Goal: Information Seeking & Learning: Check status

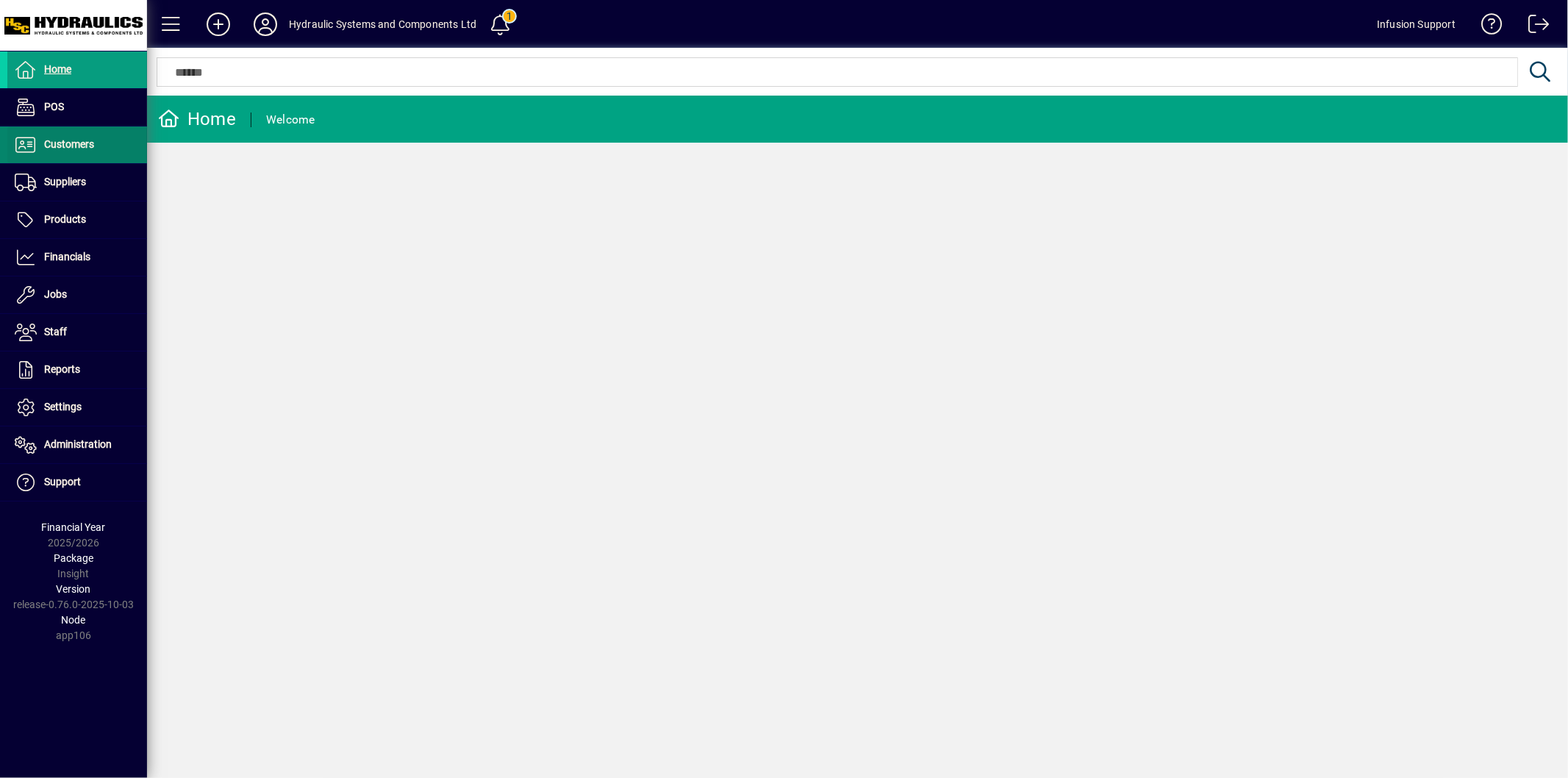
click at [64, 148] on span "Customers" at bounding box center [68, 144] width 50 height 12
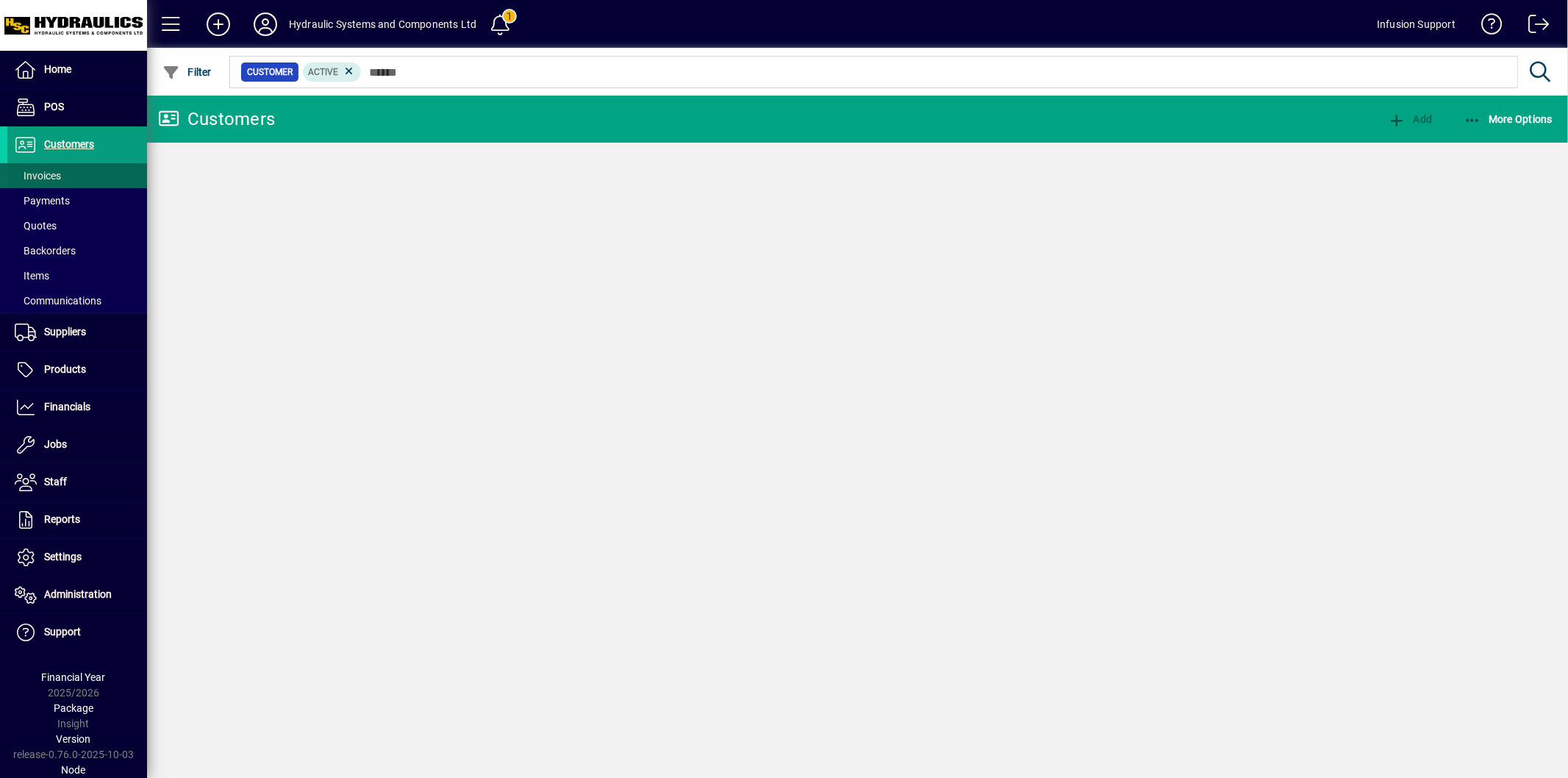
click at [72, 175] on span at bounding box center [78, 176] width 140 height 35
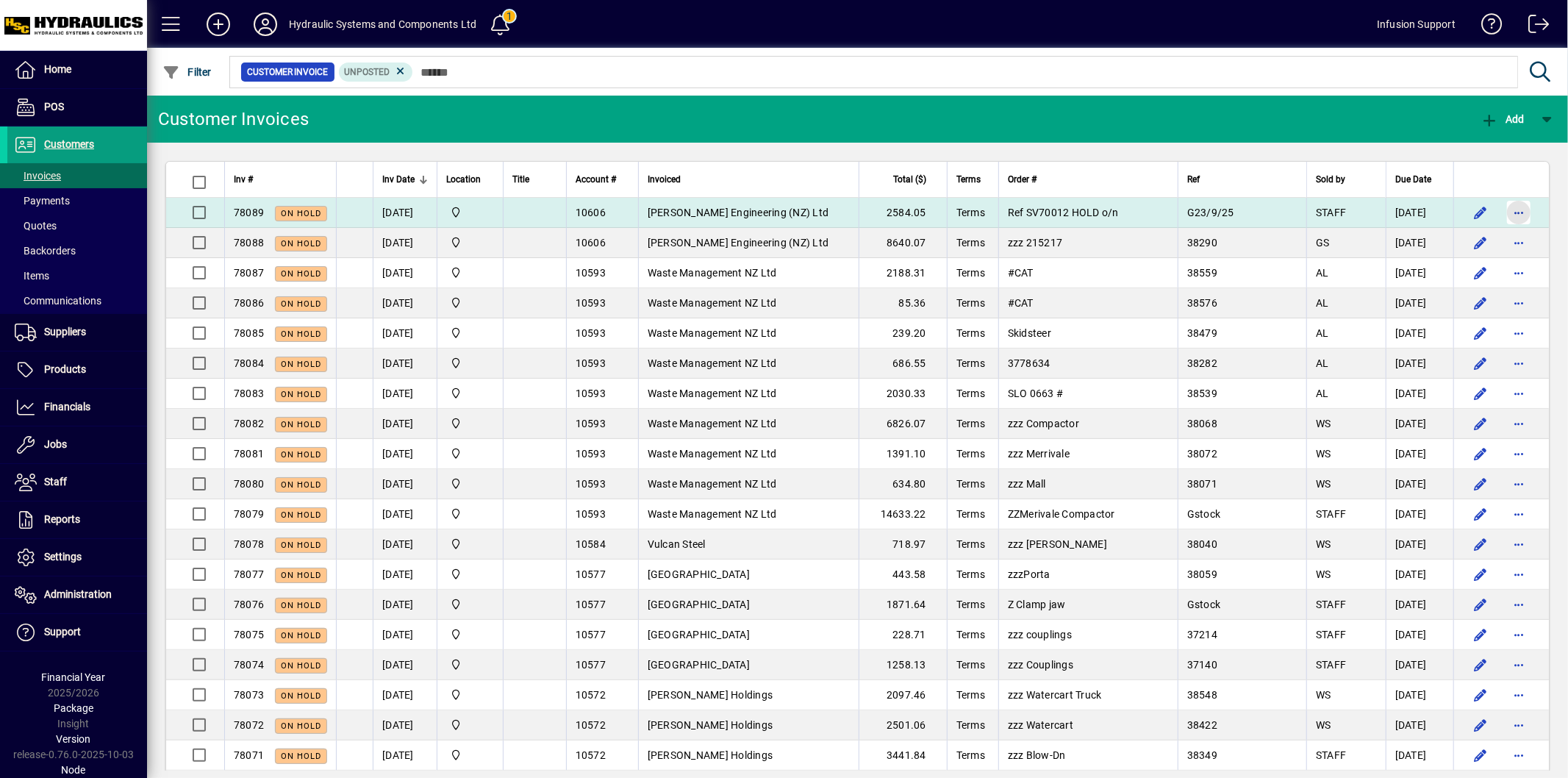
click at [1501, 214] on span "button" at bounding box center [1519, 213] width 35 height 35
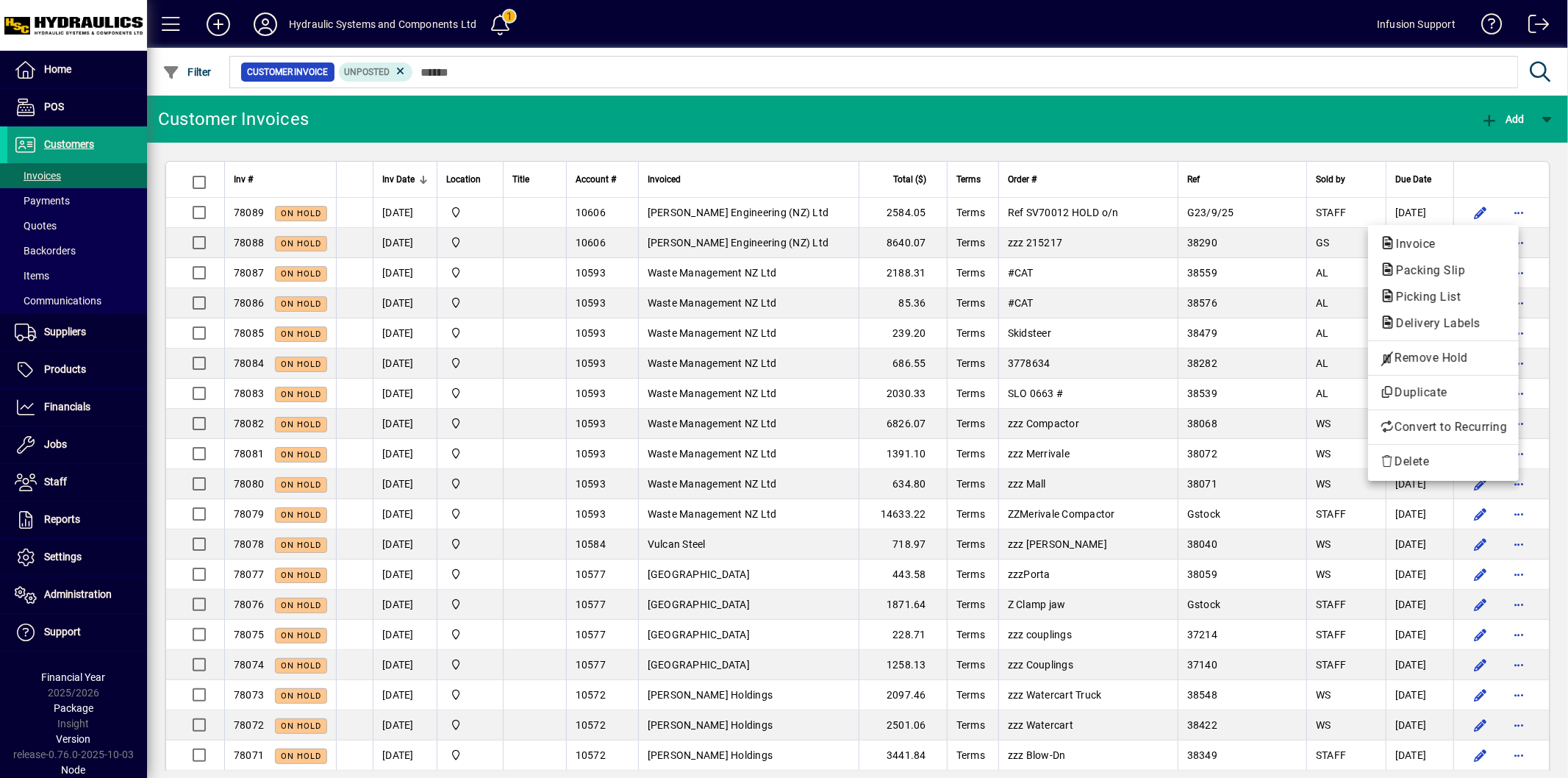
click at [601, 111] on div at bounding box center [784, 389] width 1568 height 778
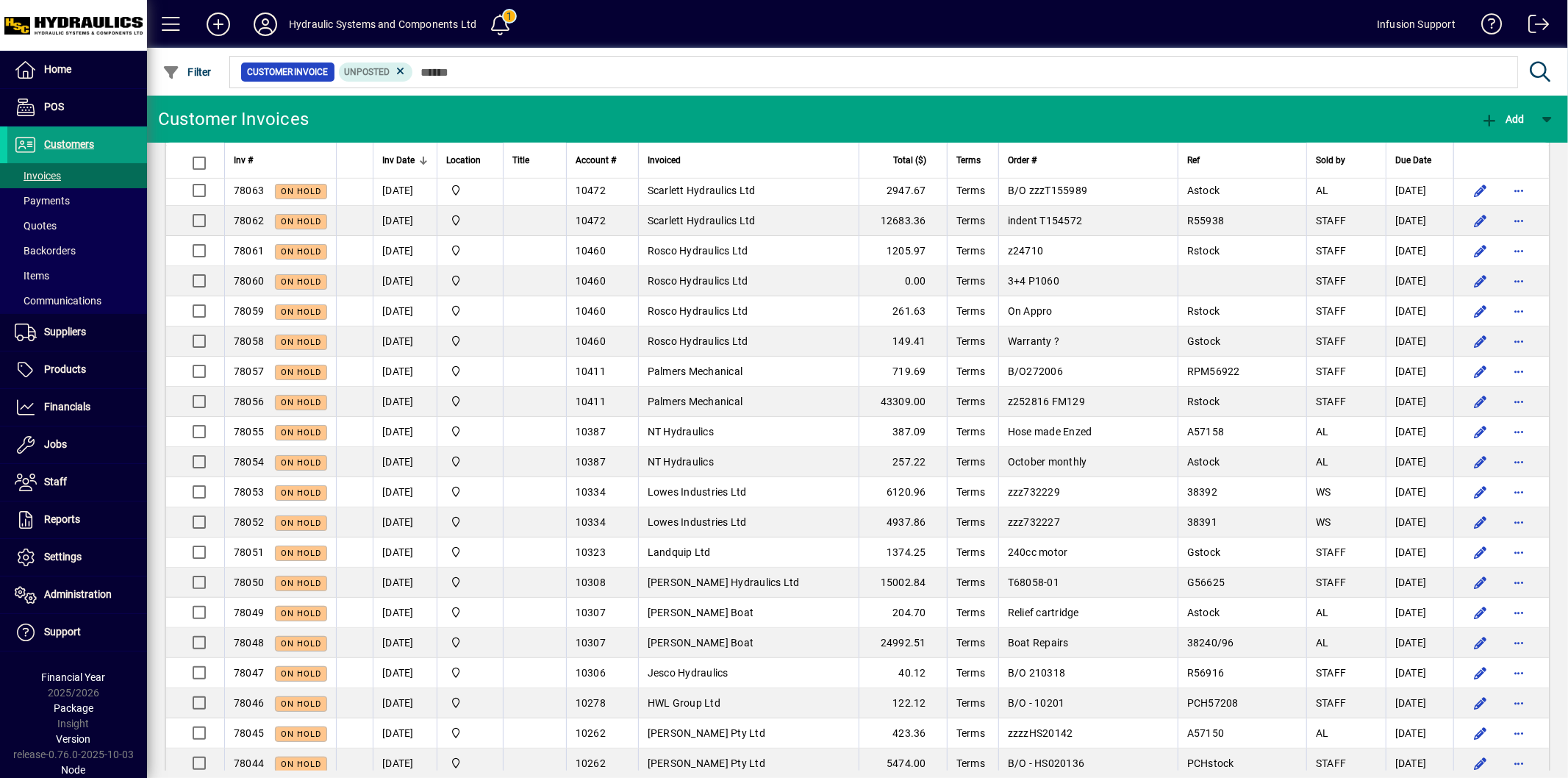
scroll to position [234, 0]
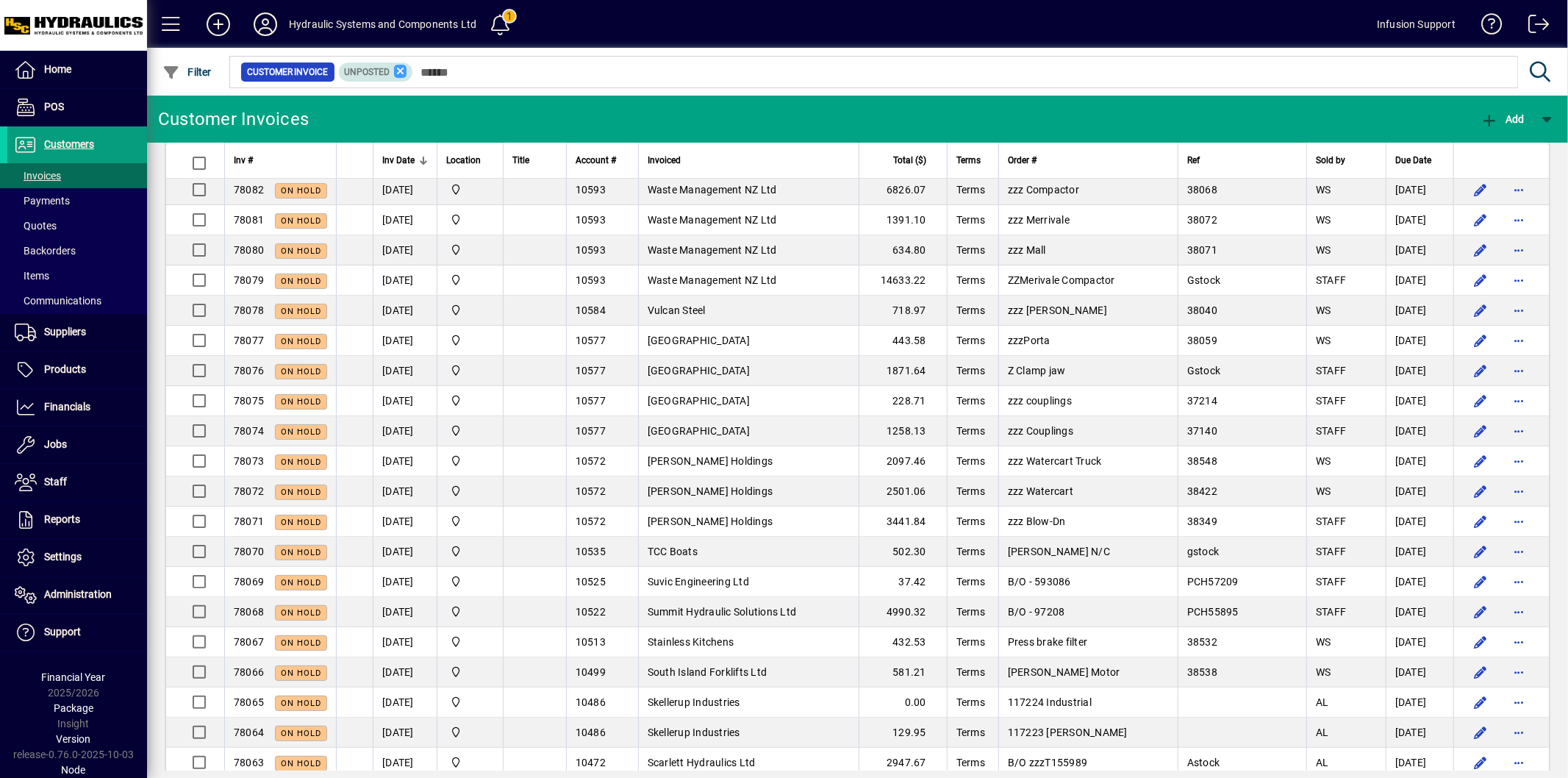
click at [401, 67] on icon at bounding box center [401, 72] width 14 height 14
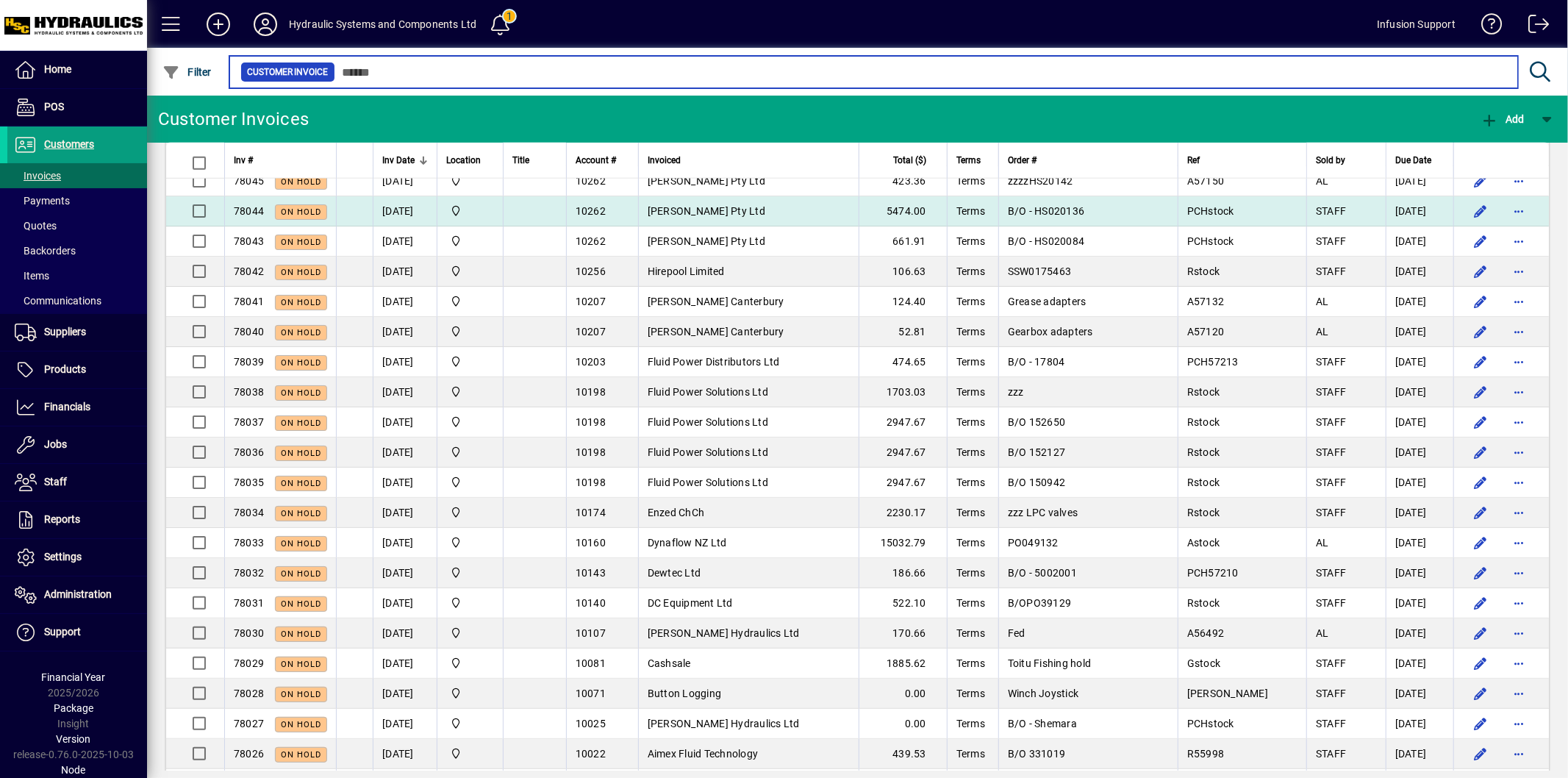
scroll to position [1552, 0]
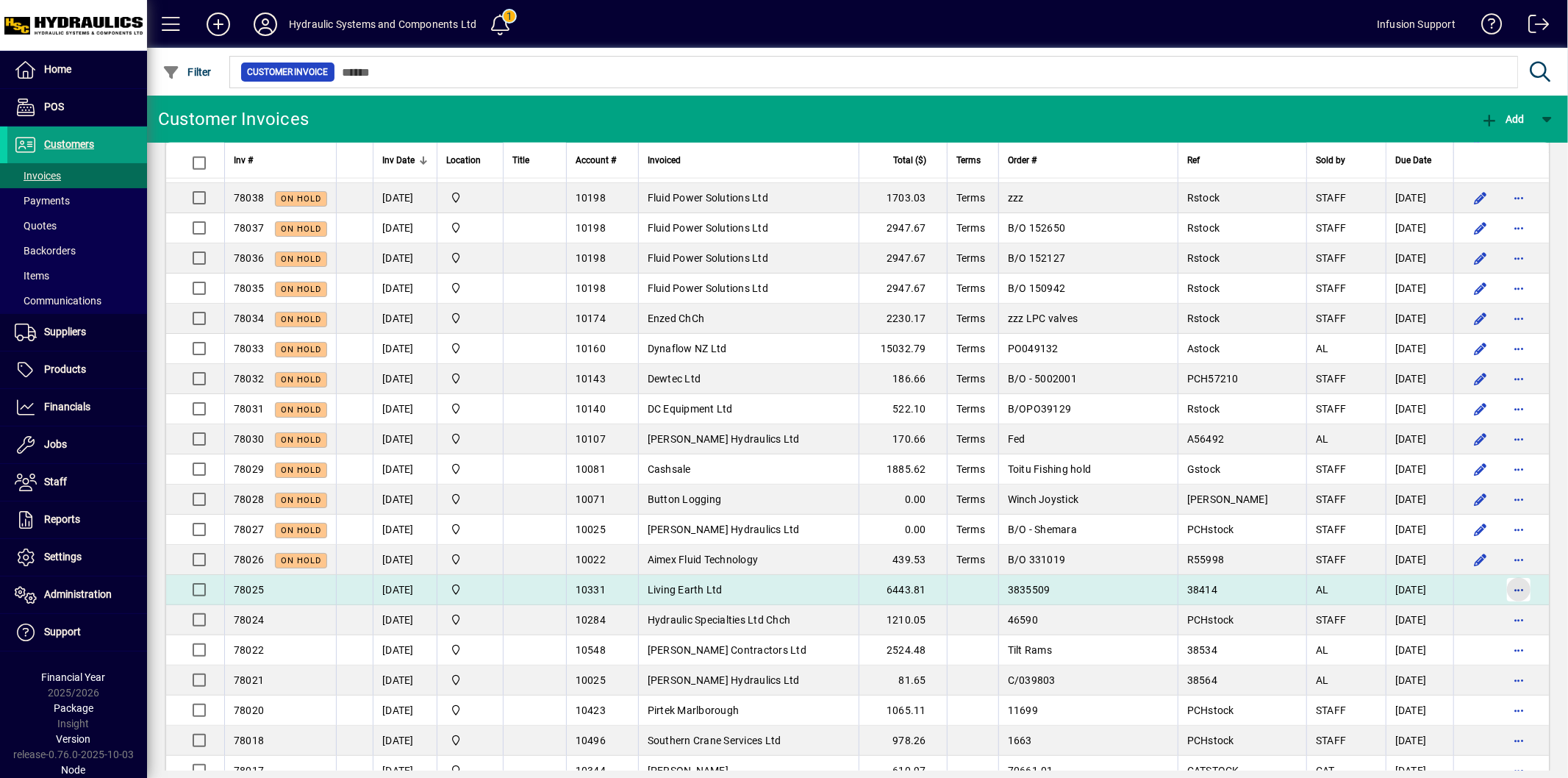
click at [1503, 592] on span "button" at bounding box center [1519, 590] width 35 height 35
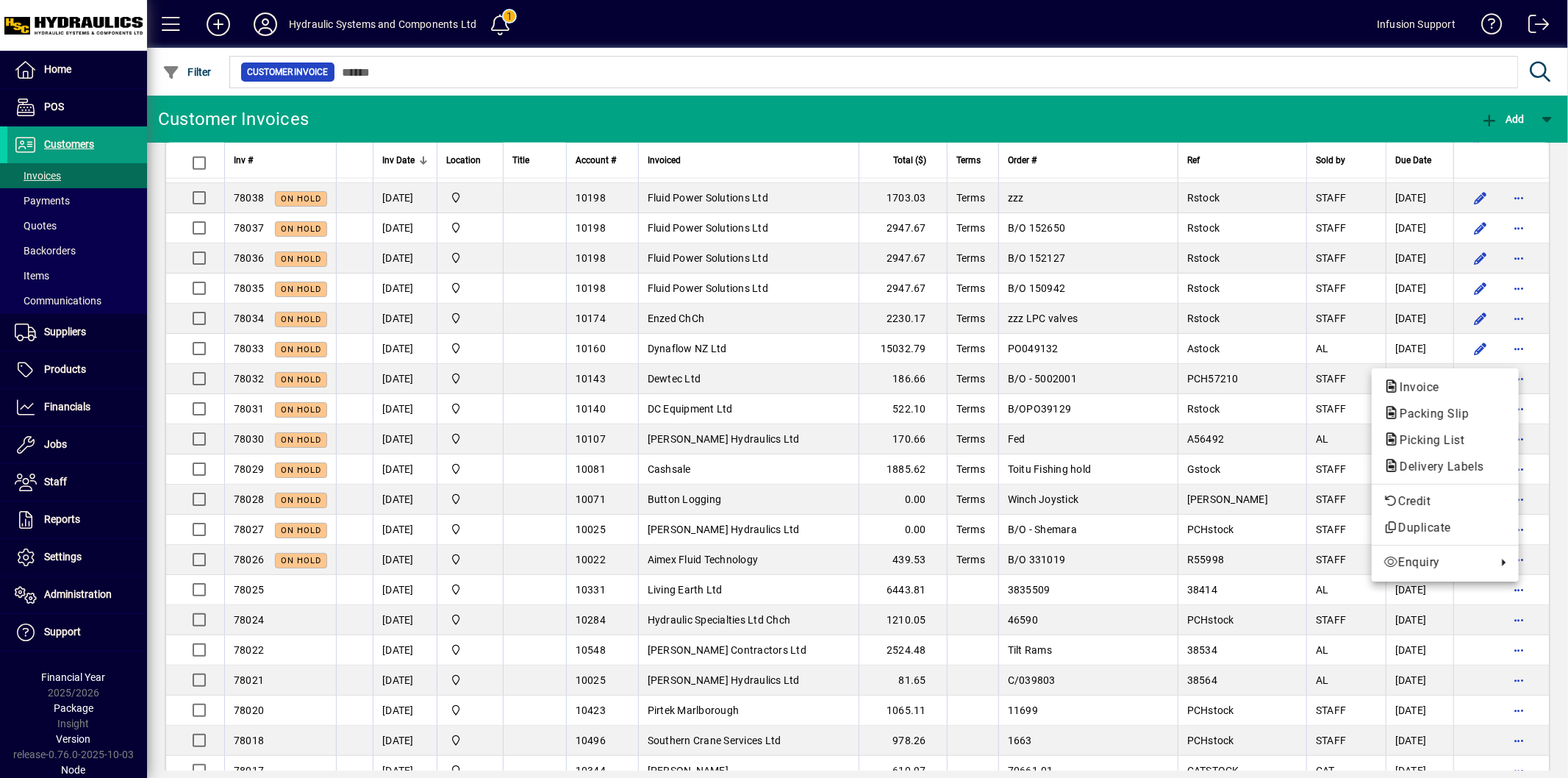
click at [1554, 202] on div at bounding box center [784, 389] width 1568 height 778
click at [1554, 208] on app-page-flat "Inv # Inv Date Location Title Account # Invoiced Total ($) Terms Order # Ref So…" at bounding box center [857, 457] width 1421 height 628
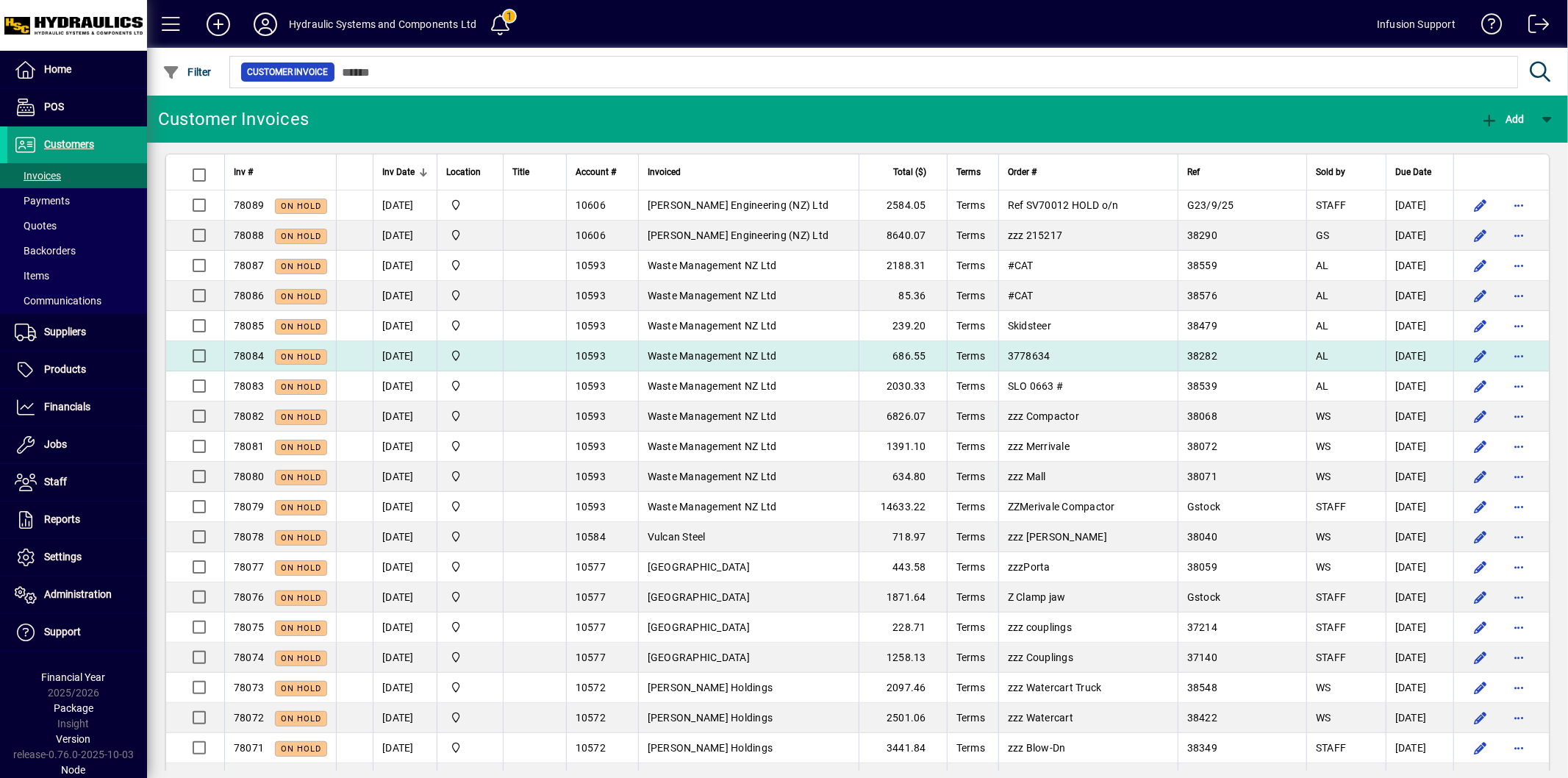
scroll to position [0, 0]
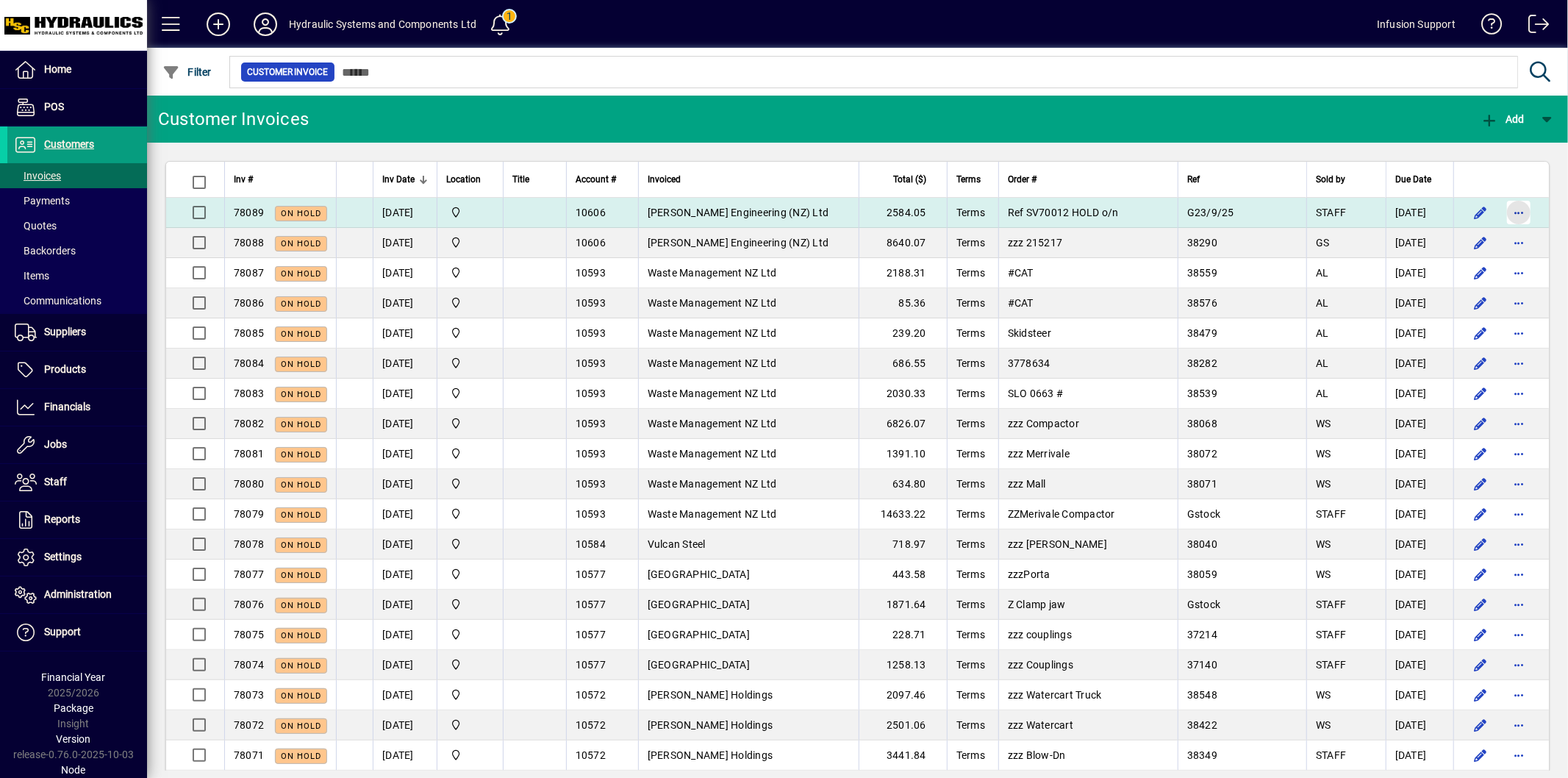
click at [1509, 208] on span "button" at bounding box center [1519, 213] width 35 height 35
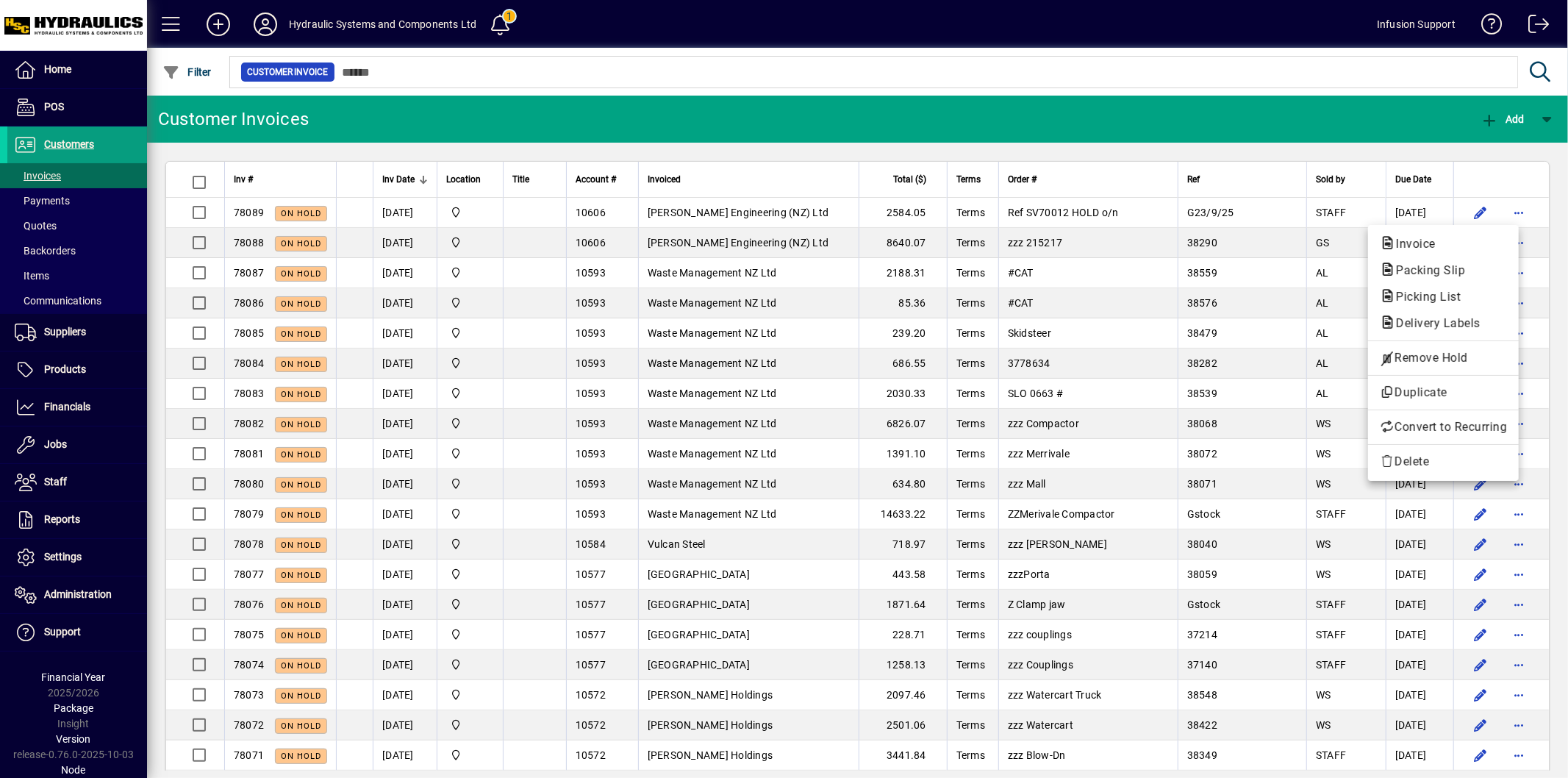
click at [1400, 145] on div at bounding box center [784, 389] width 1568 height 778
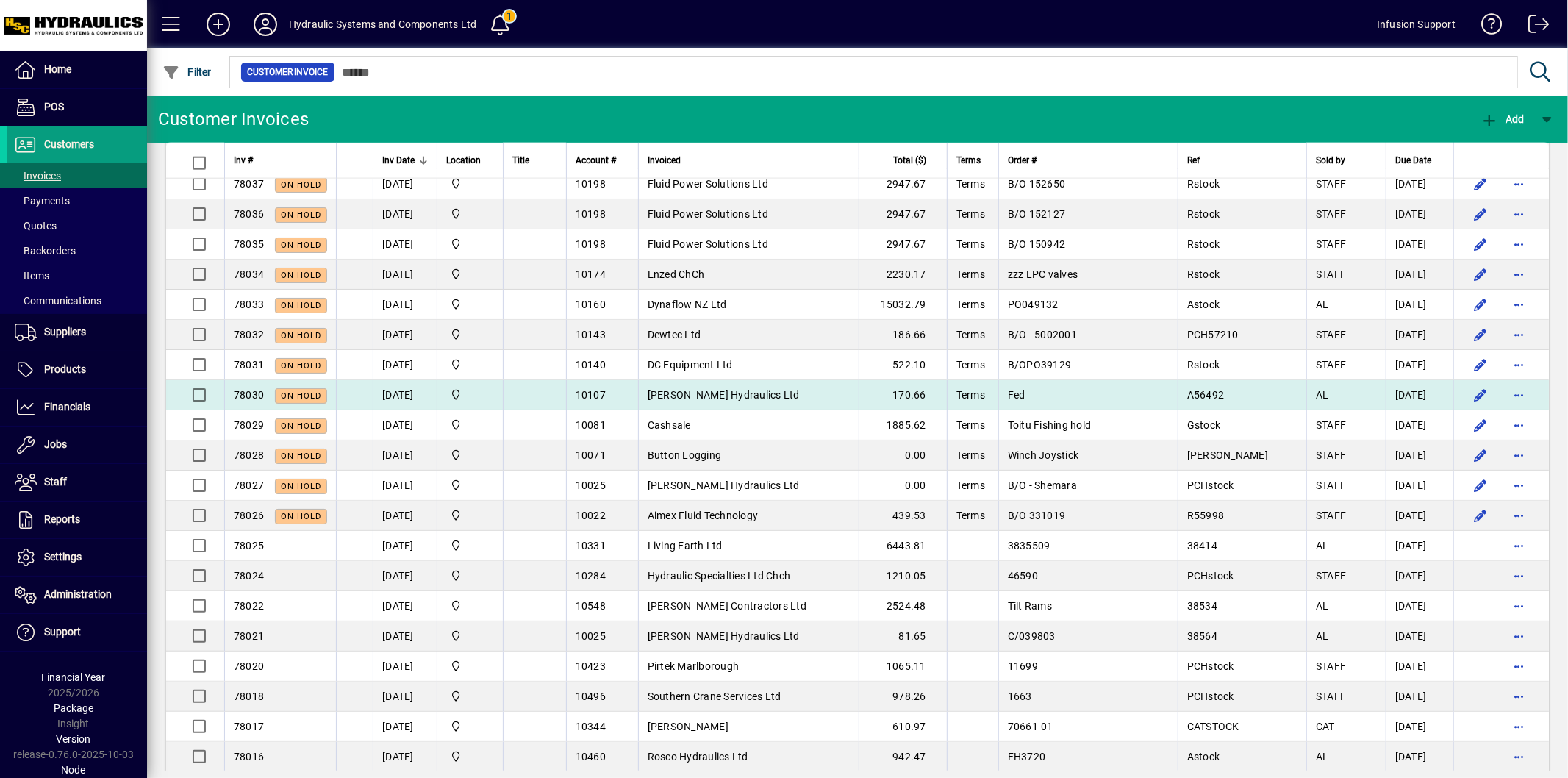
scroll to position [1715, 0]
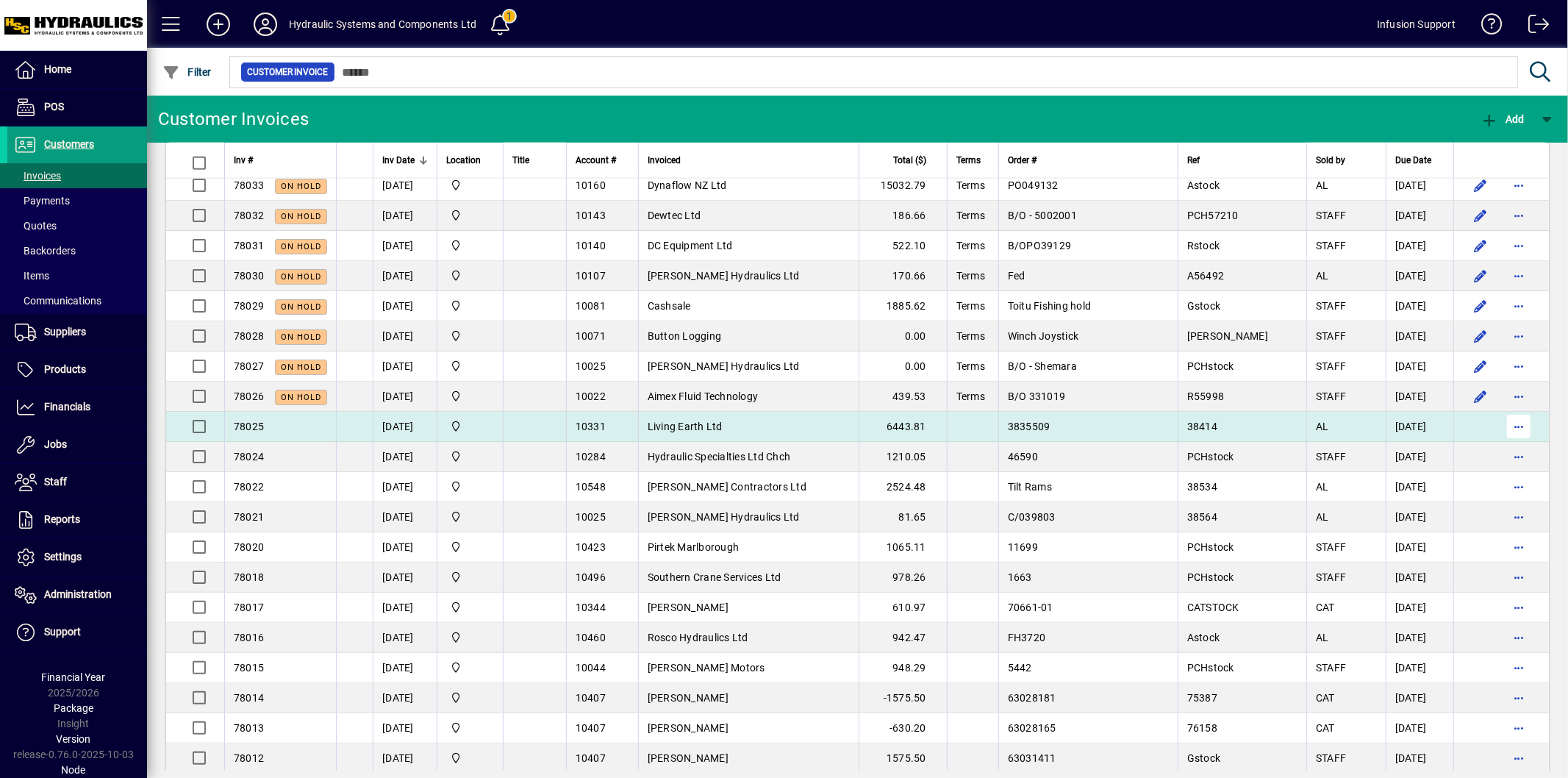
click at [1510, 434] on span "button" at bounding box center [1519, 426] width 35 height 35
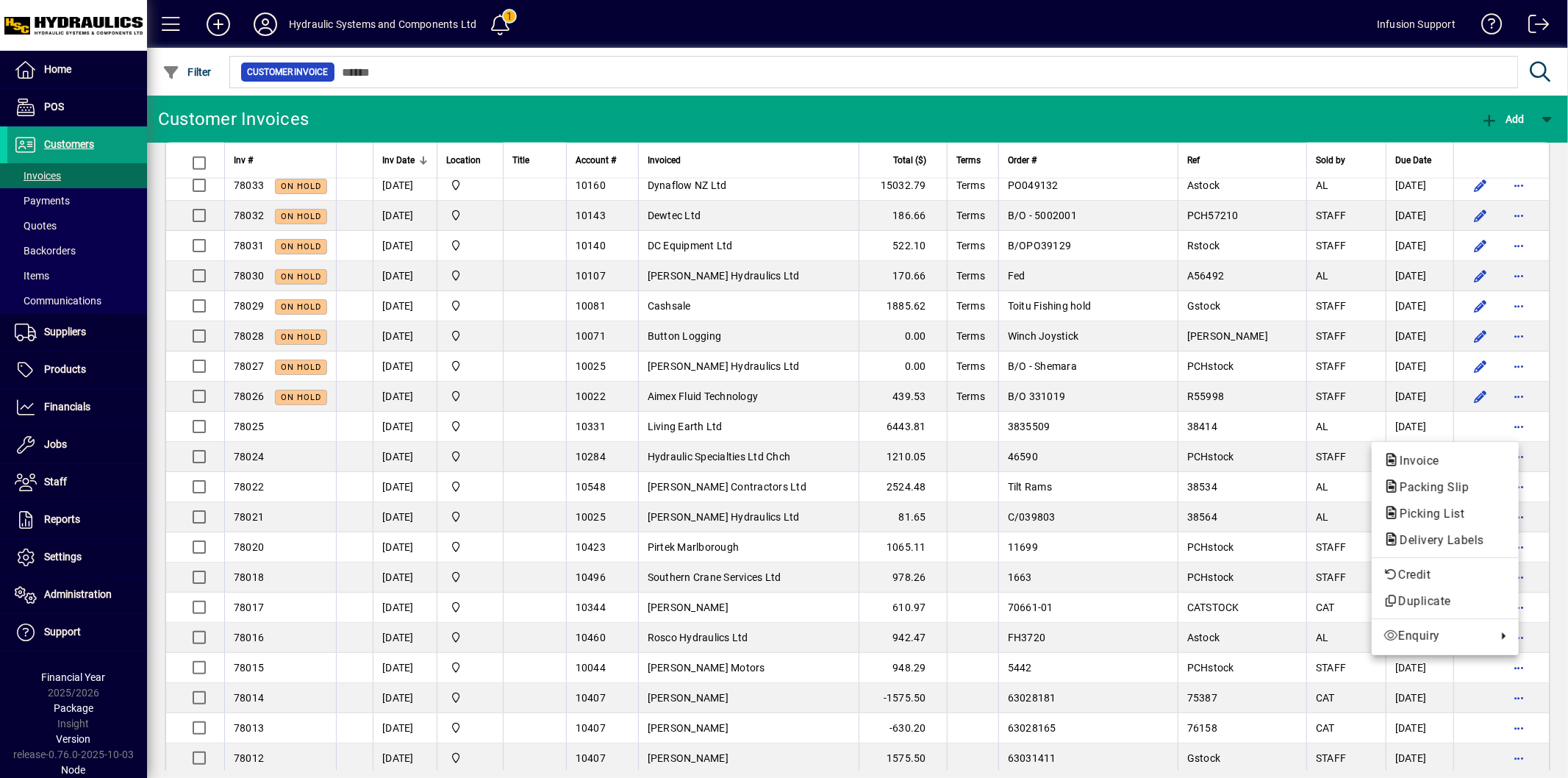
click at [1549, 533] on div at bounding box center [784, 389] width 1568 height 778
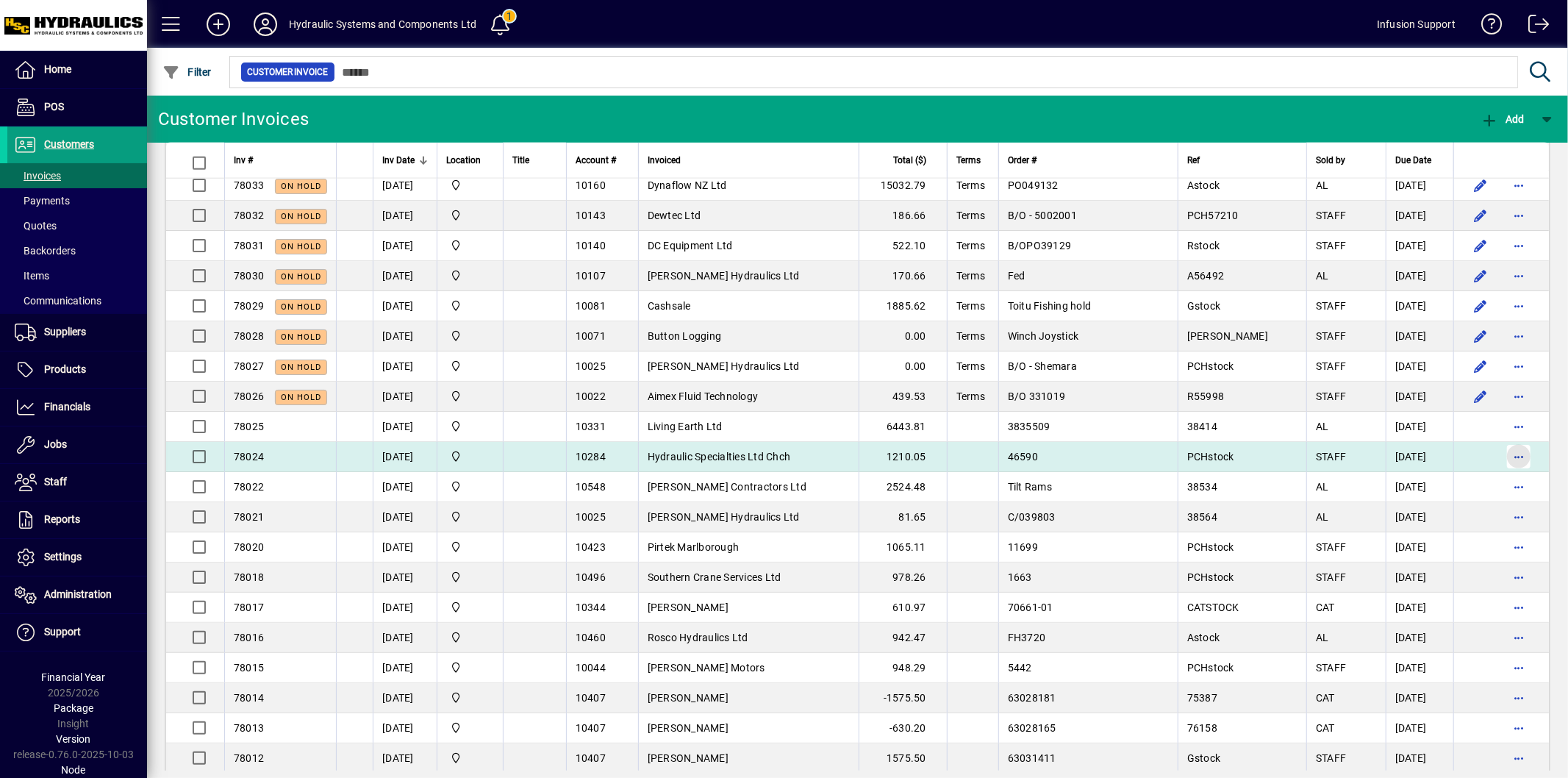
click at [1506, 458] on span "button" at bounding box center [1519, 457] width 35 height 35
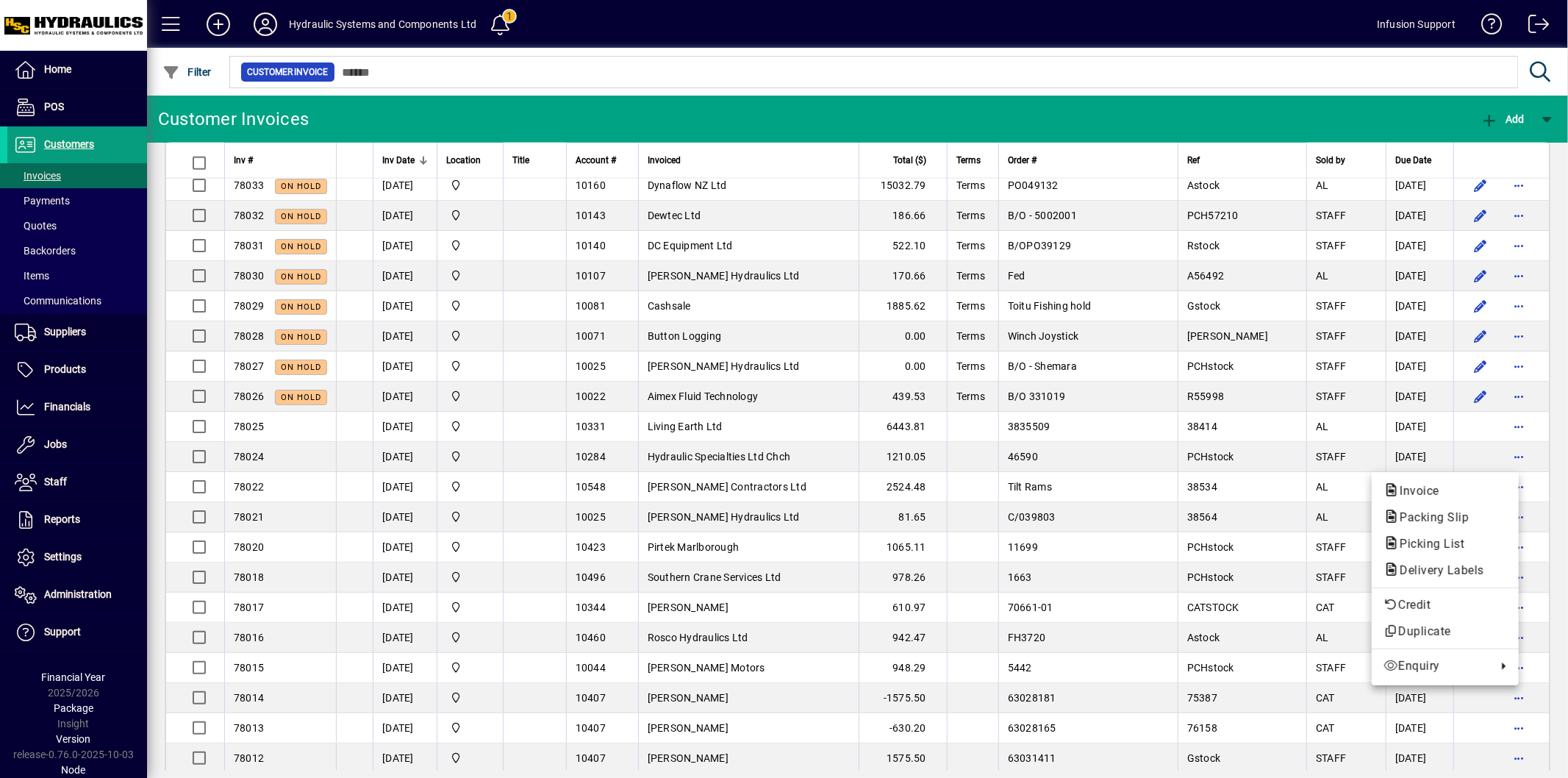
click at [1507, 405] on div at bounding box center [784, 389] width 1568 height 778
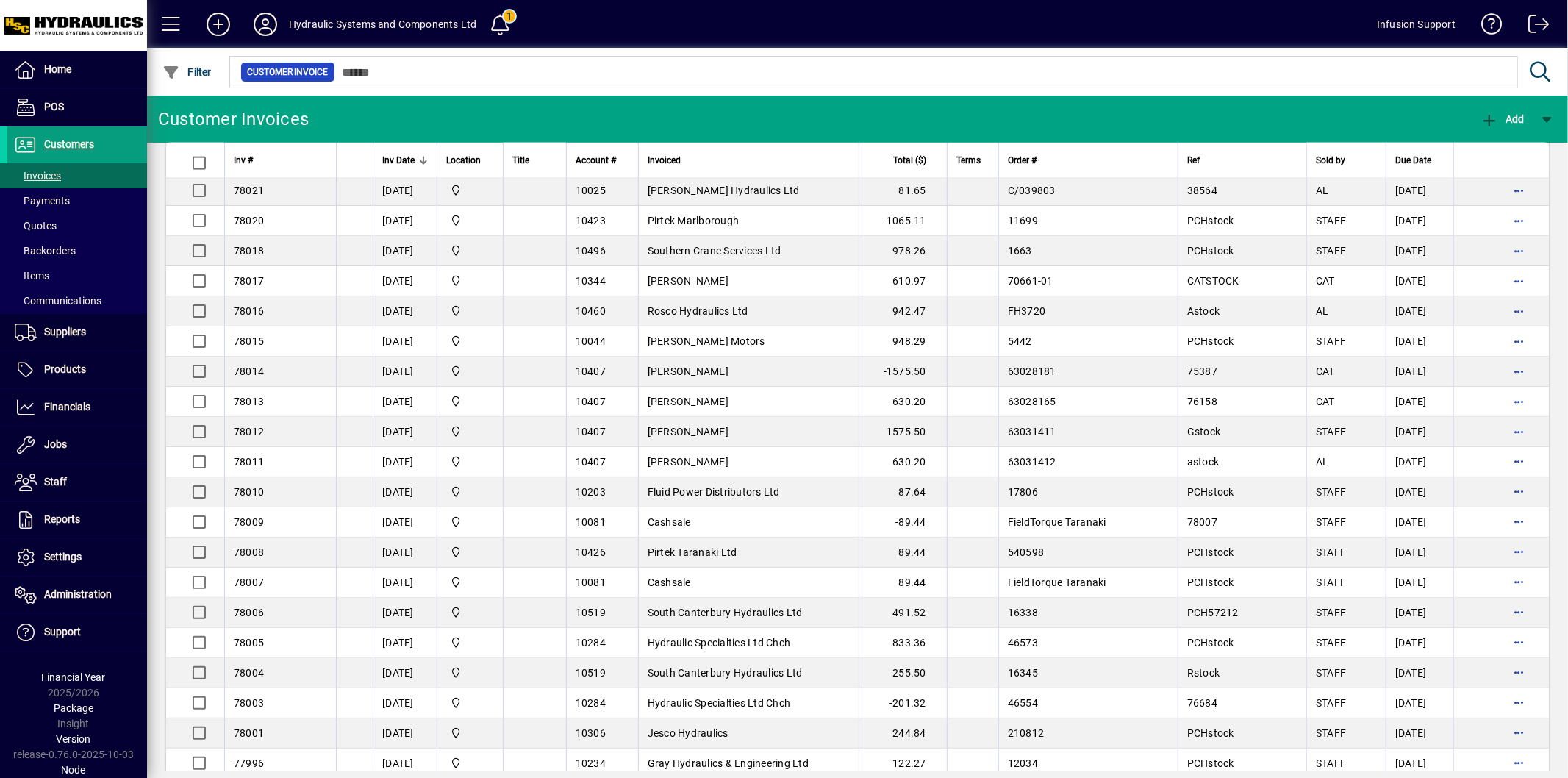
scroll to position [2505, 0]
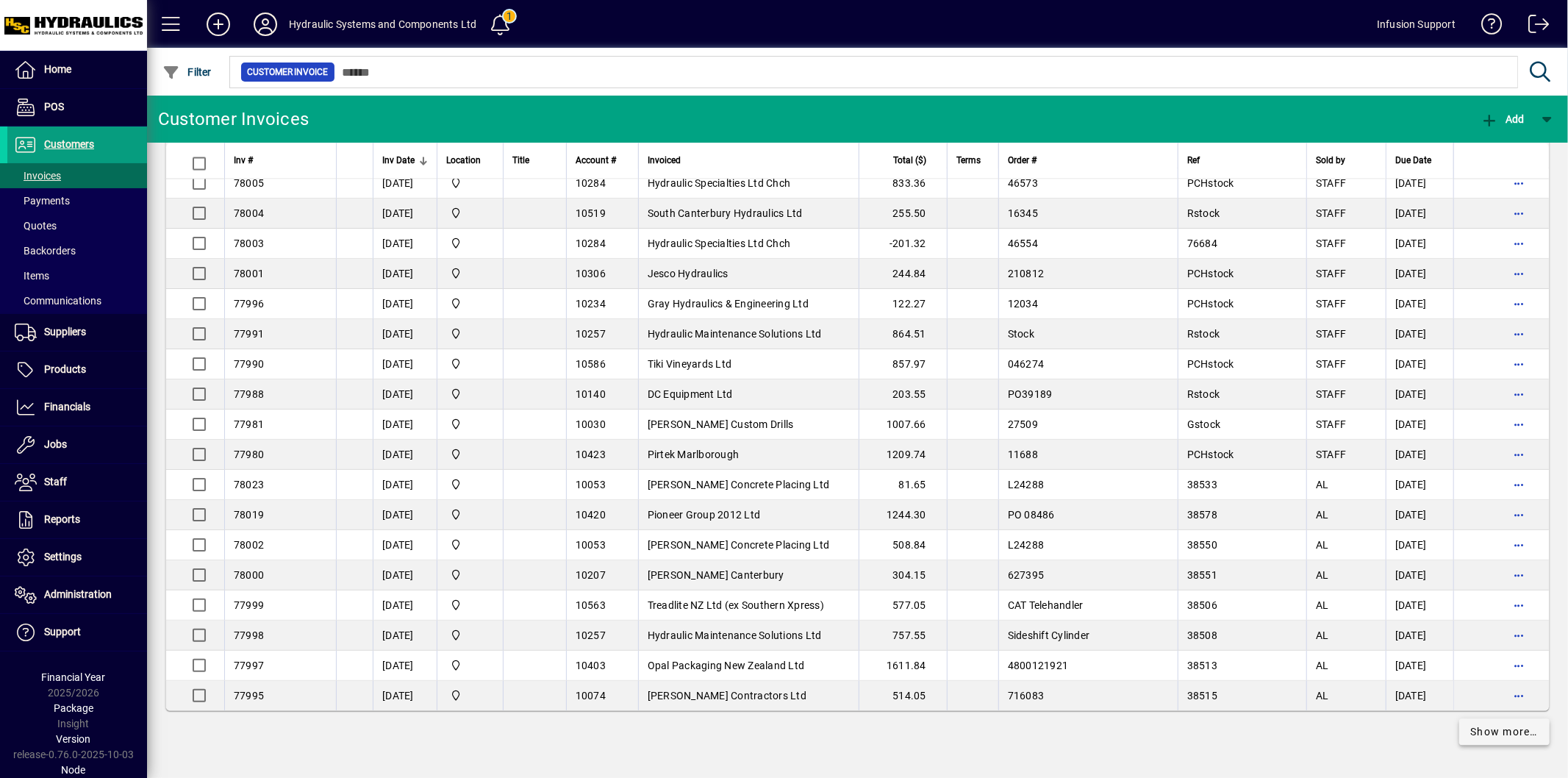
click at [1494, 735] on span "Show more…" at bounding box center [1505, 732] width 68 height 15
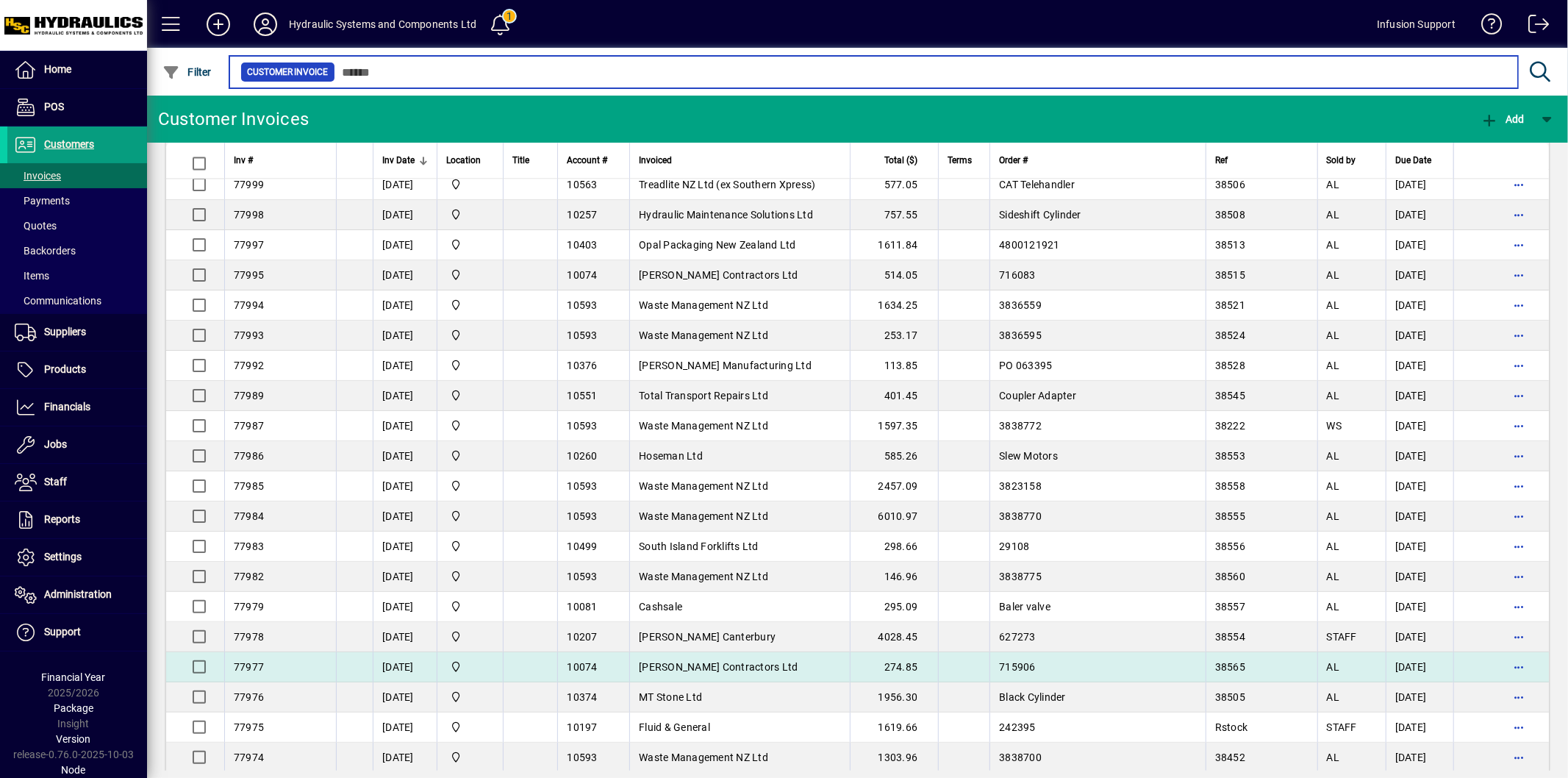
scroll to position [2996, 0]
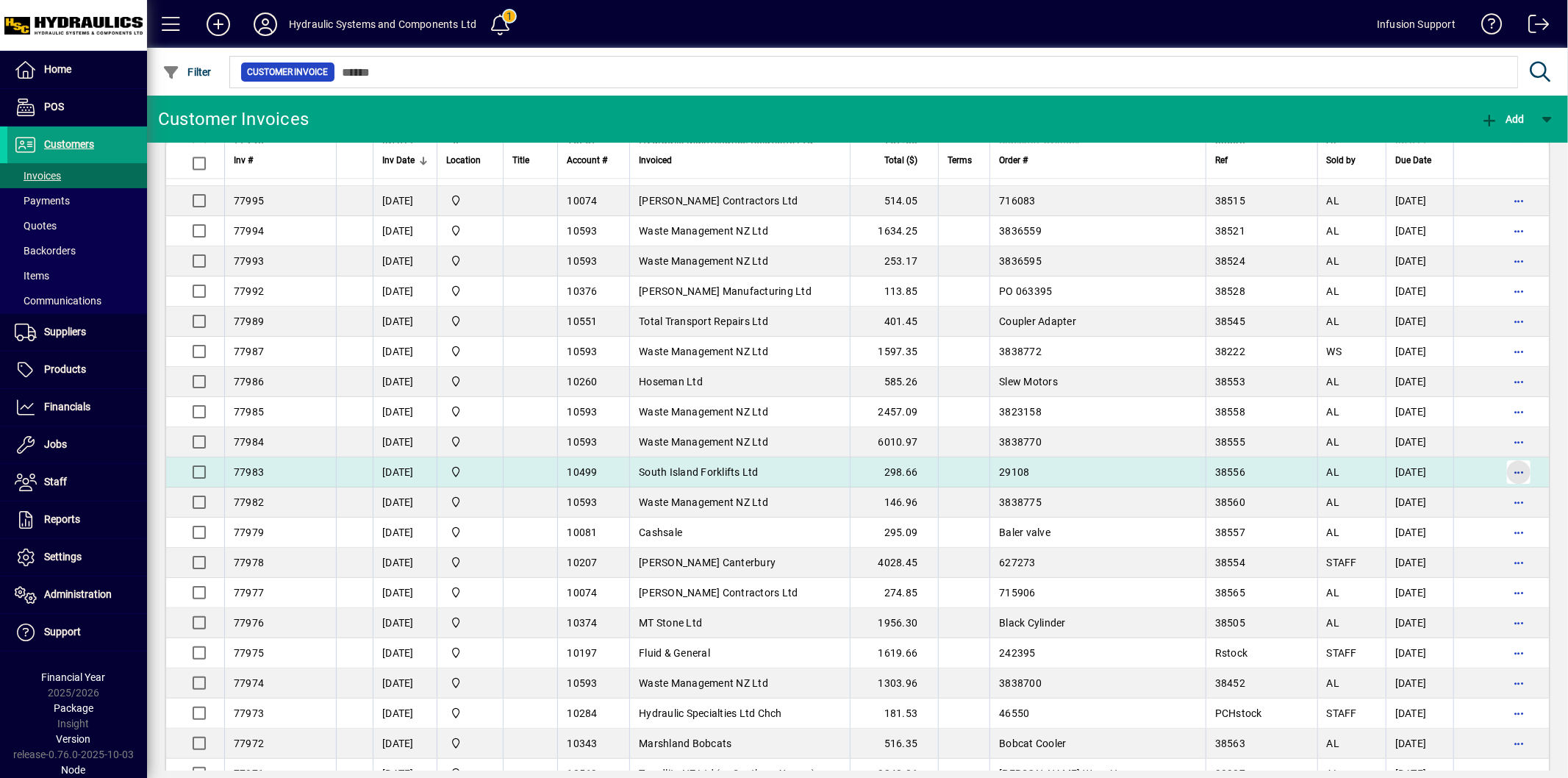
click at [1503, 478] on span "button" at bounding box center [1519, 472] width 35 height 35
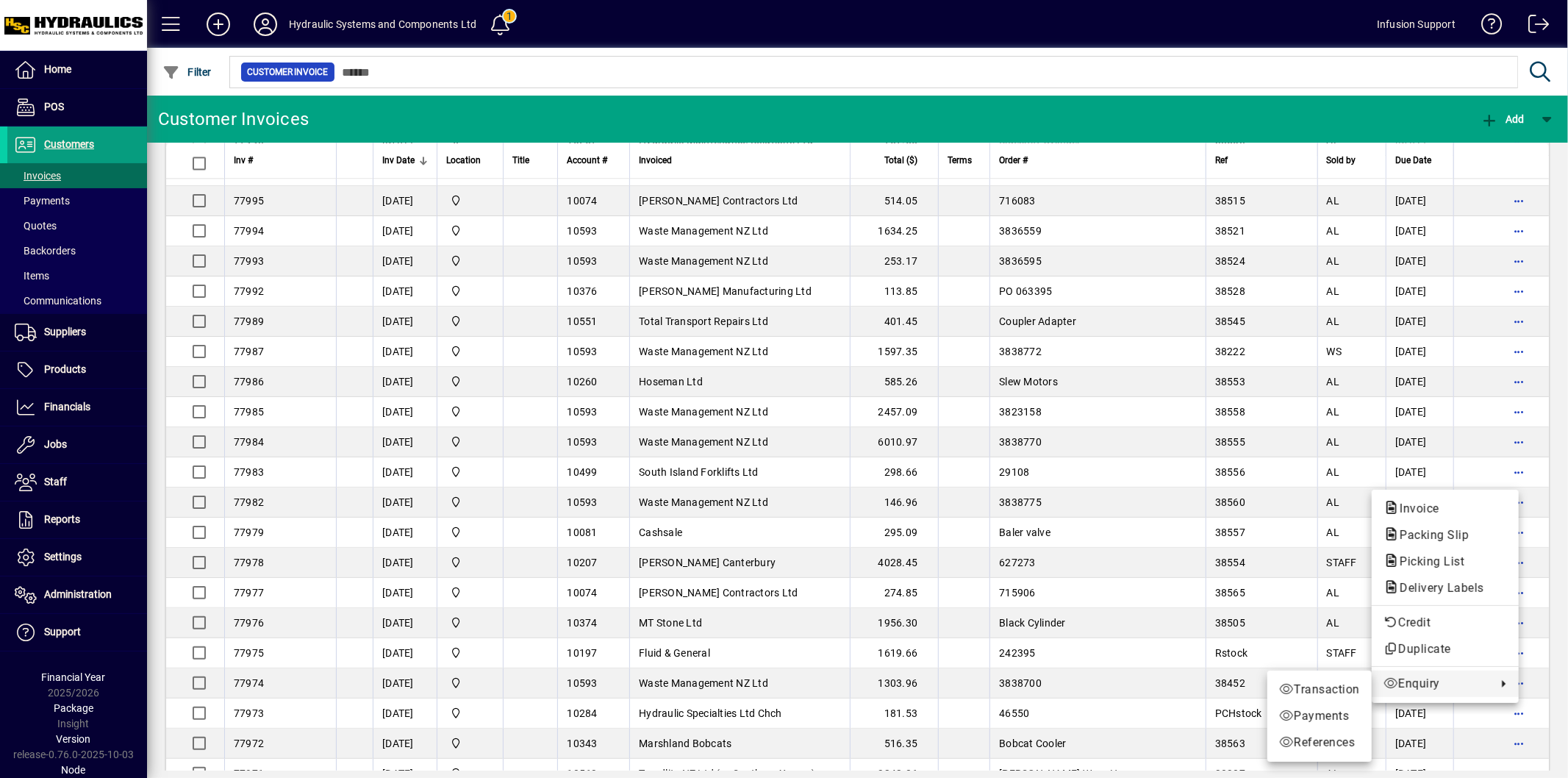
click at [246, 475] on div at bounding box center [784, 389] width 1568 height 778
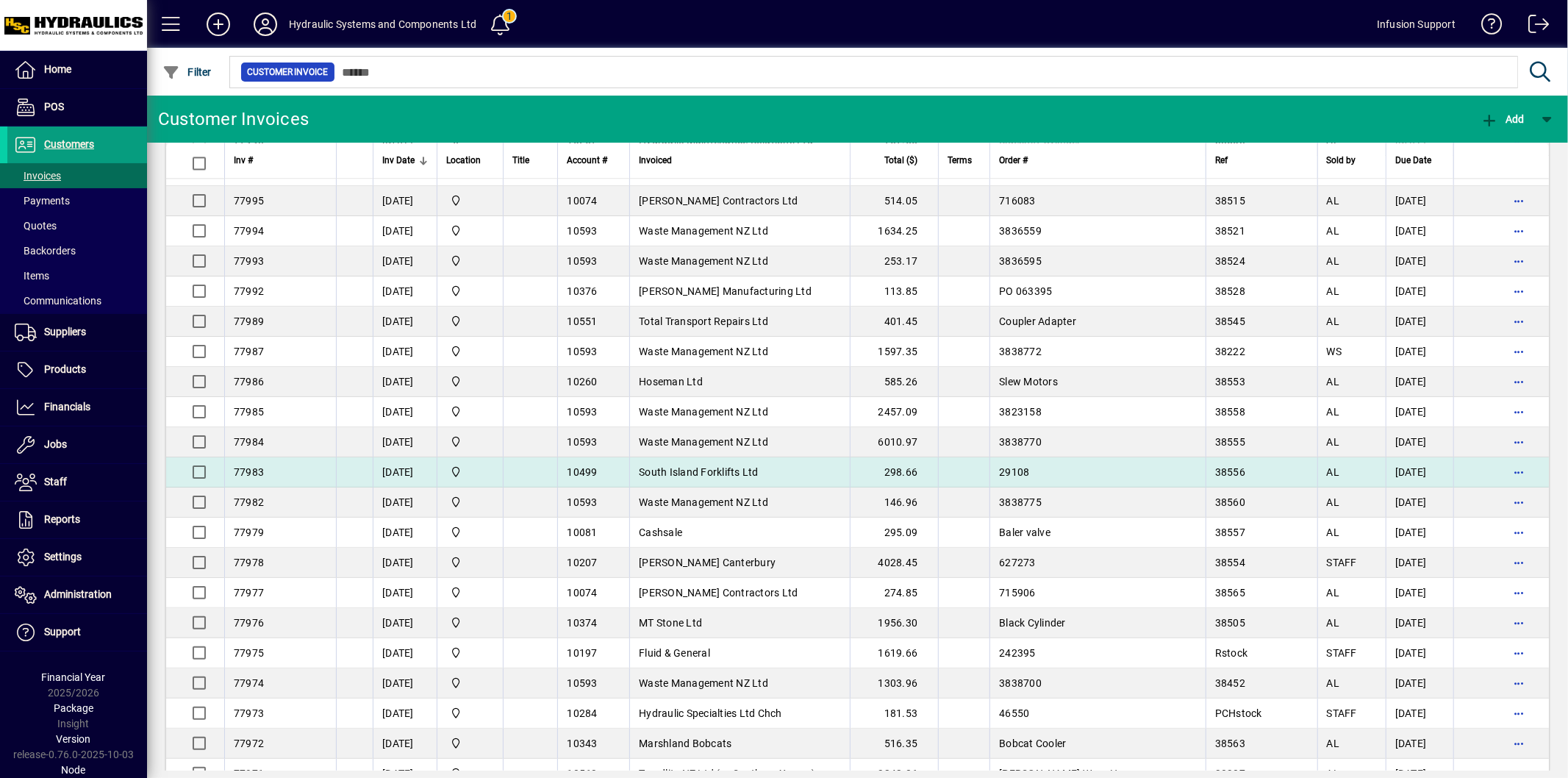
click at [269, 479] on div "77983" at bounding box center [280, 472] width 94 height 14
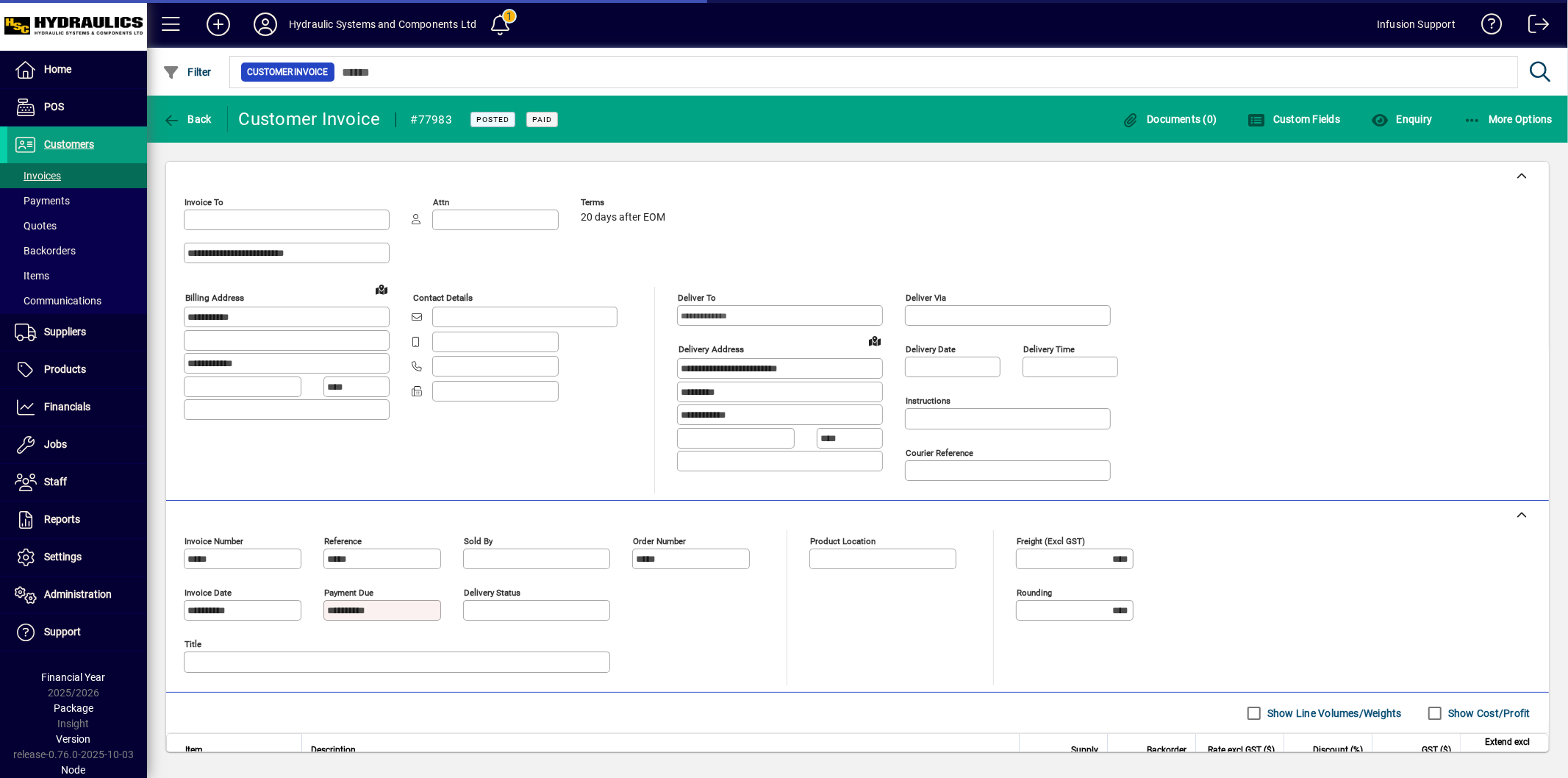
type input "**********"
type input "***"
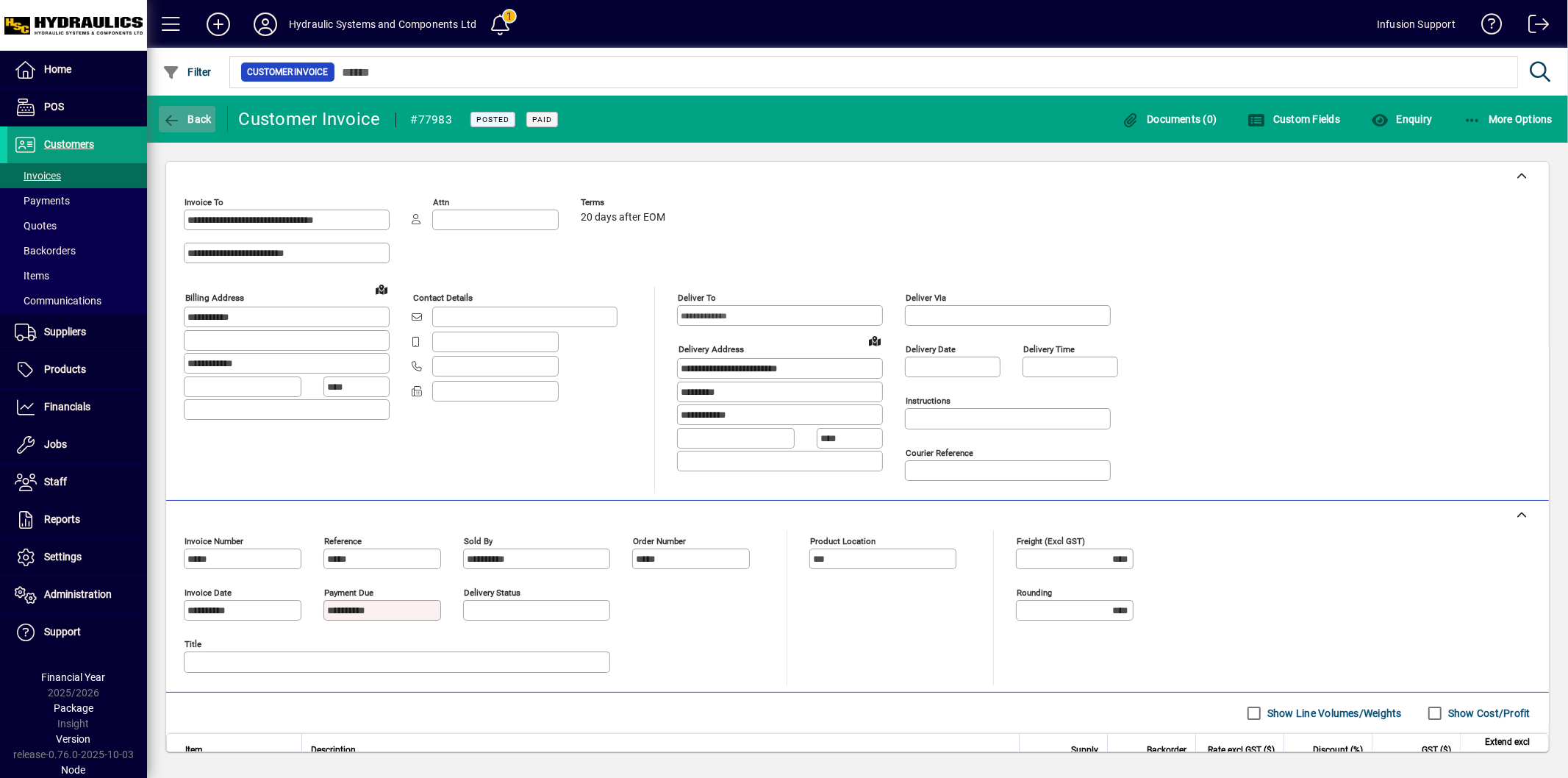
click at [172, 118] on icon "button" at bounding box center [172, 120] width 19 height 14
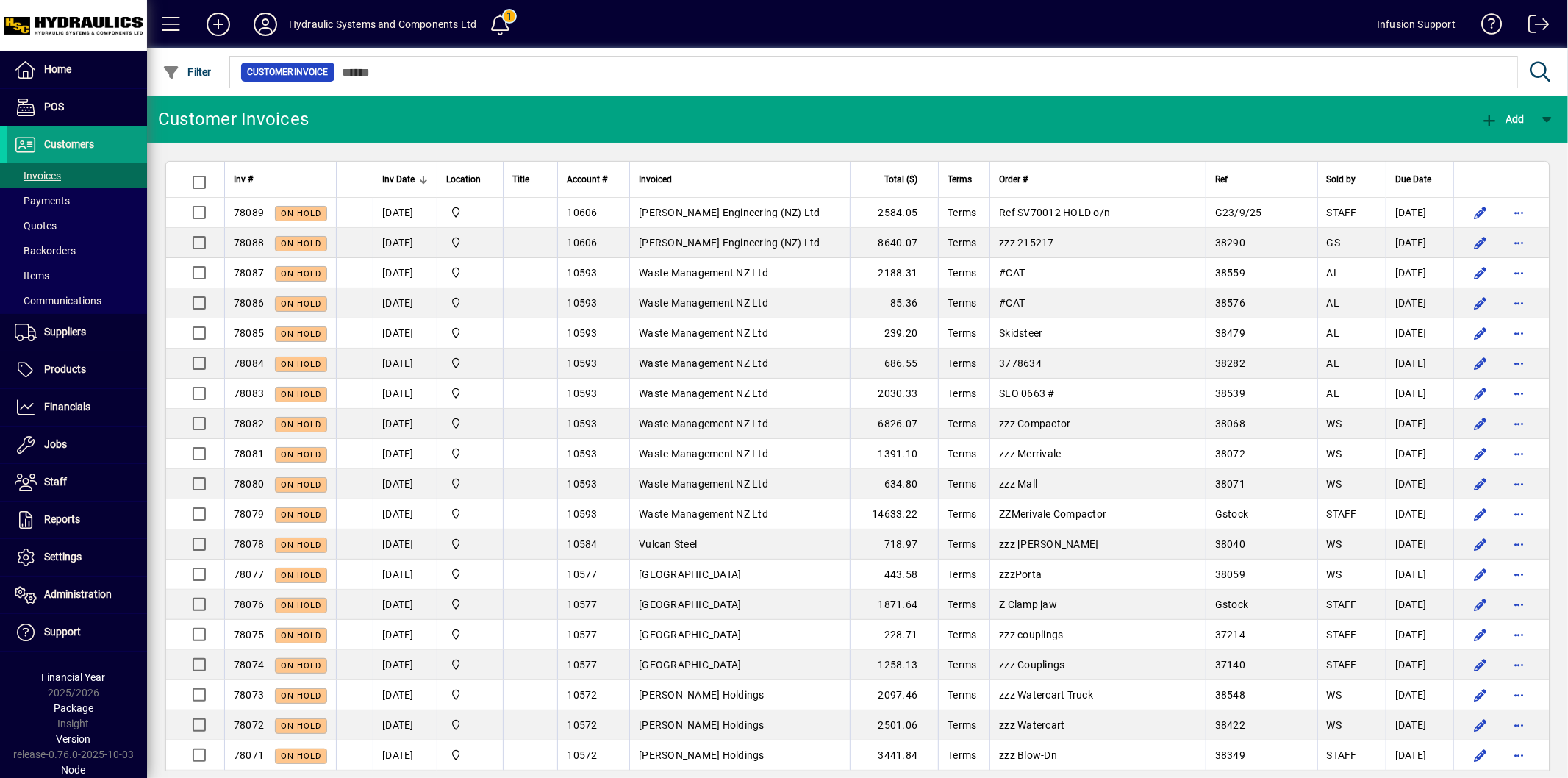
click at [237, 206] on app-search-response-field "78089" at bounding box center [249, 213] width 30 height 15
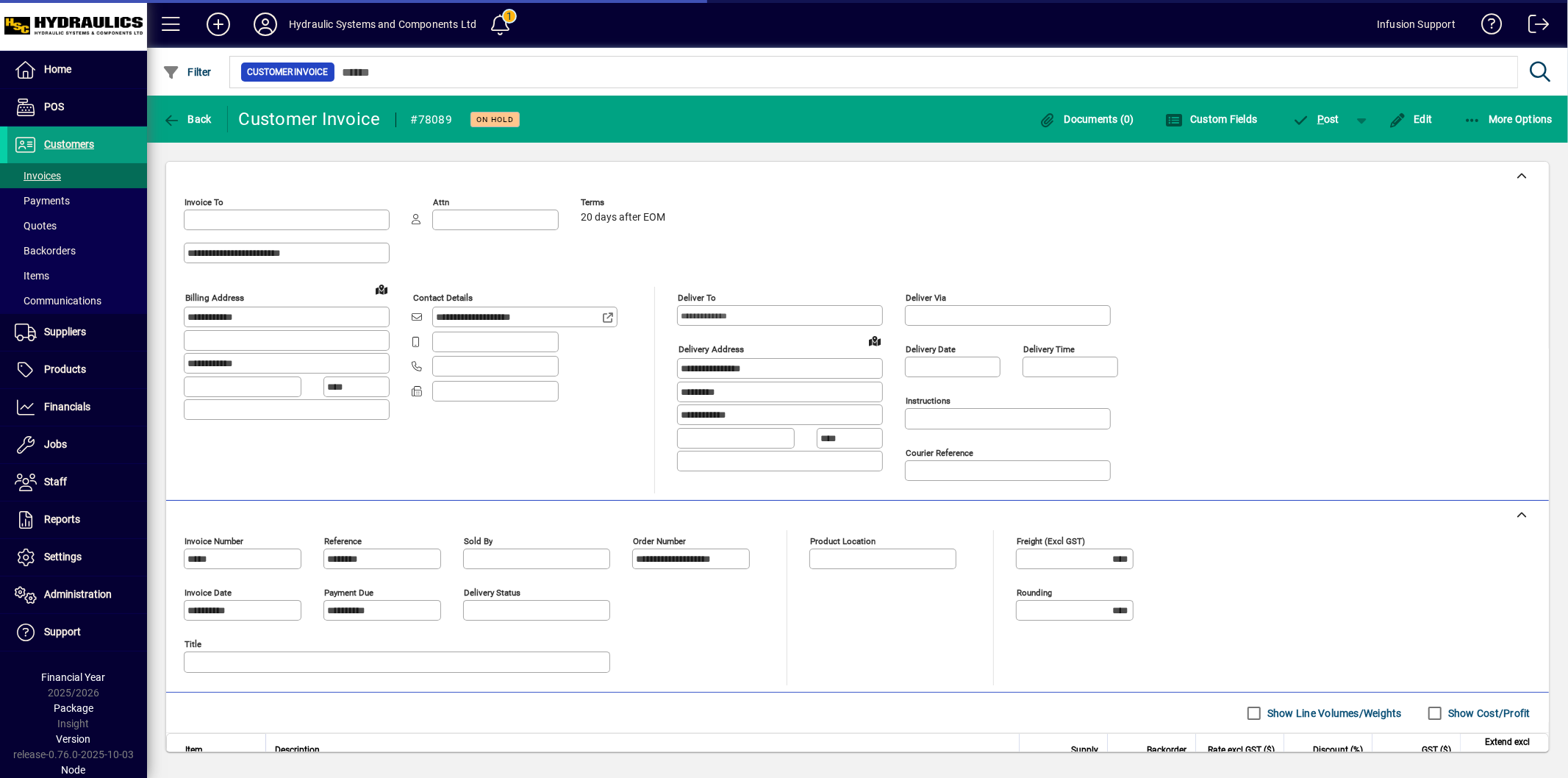
type input "**********"
type input "***"
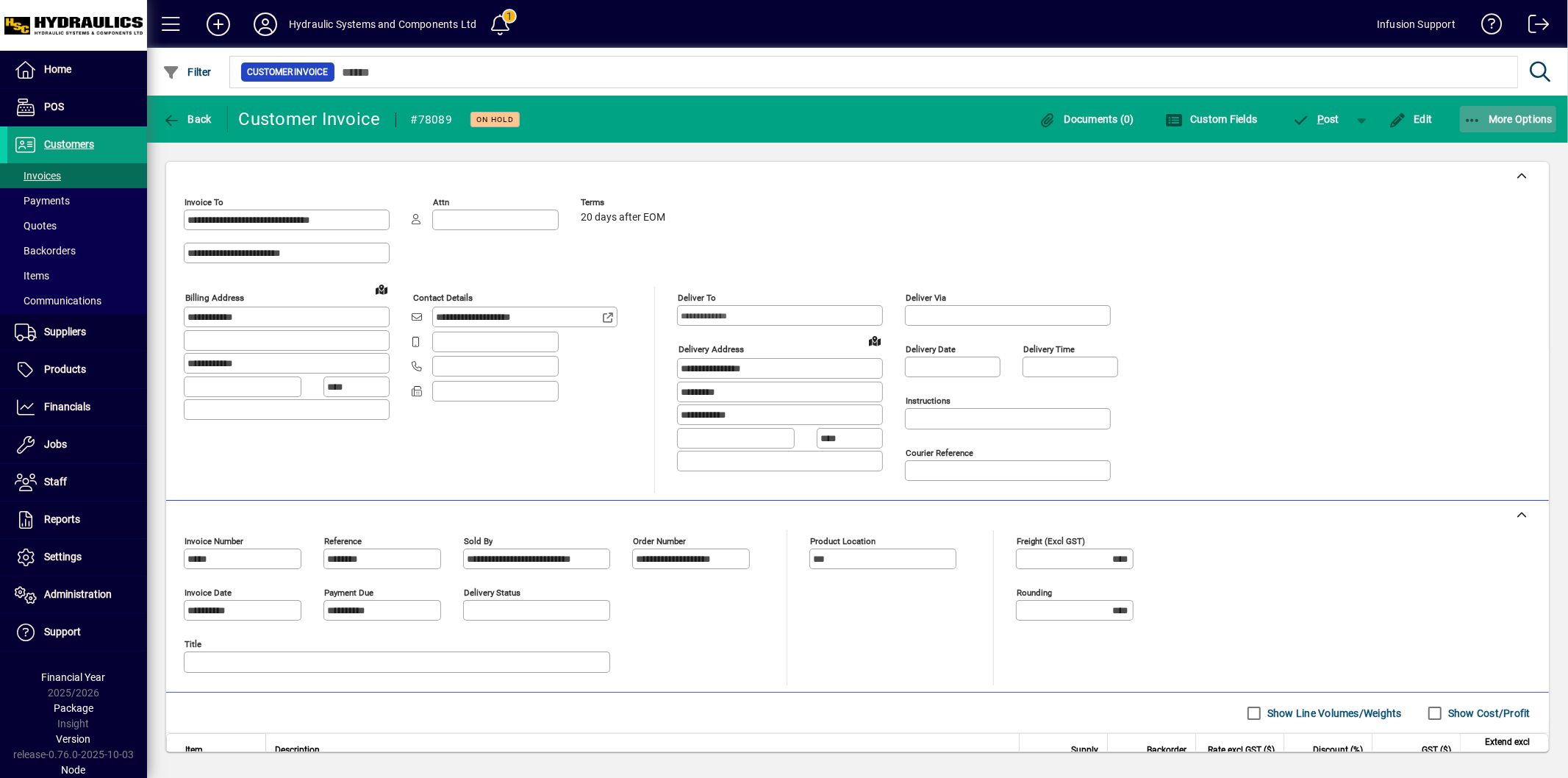
click at [1488, 126] on span "button" at bounding box center [1508, 119] width 97 height 35
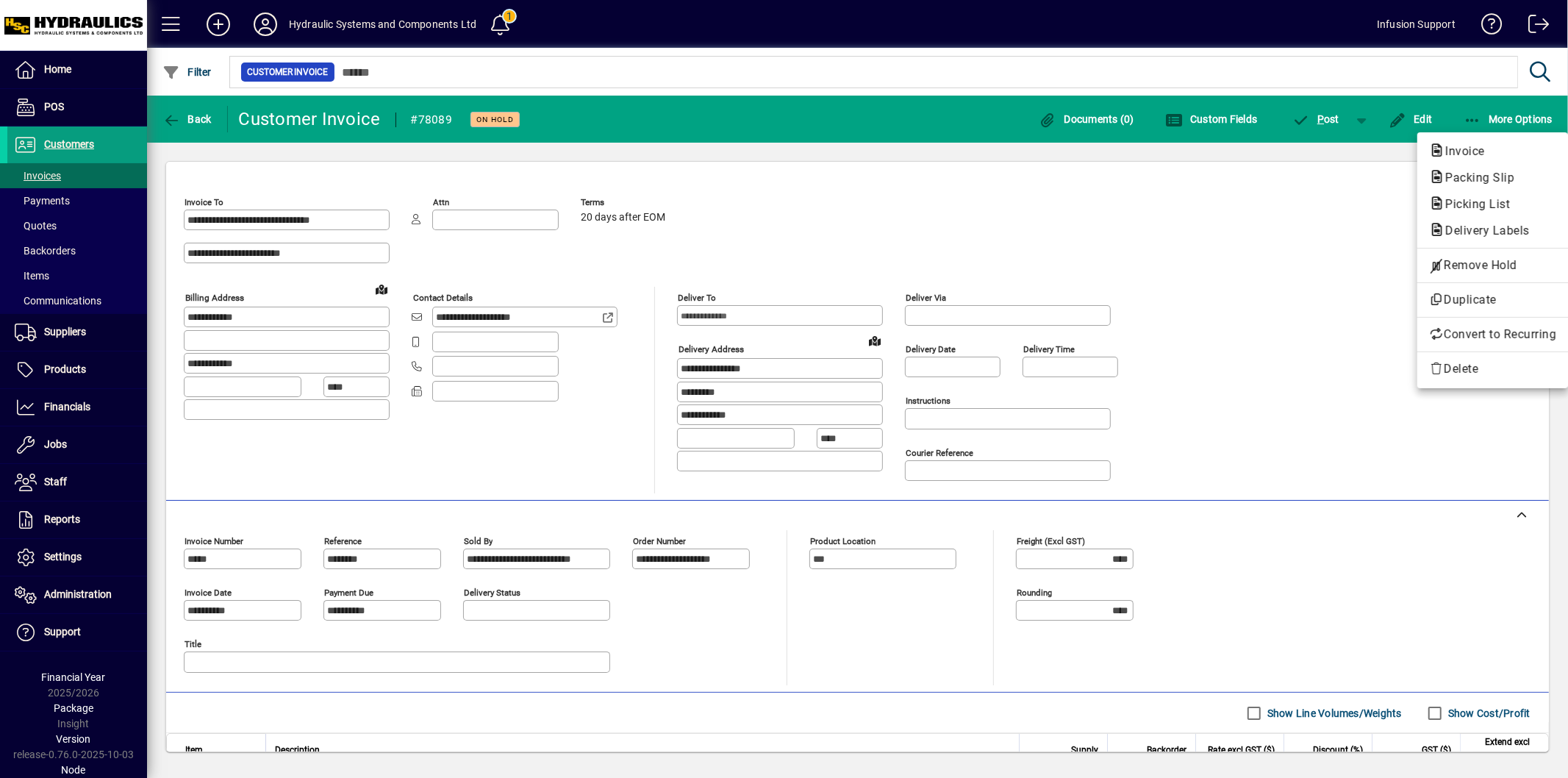
click at [174, 108] on div at bounding box center [784, 389] width 1568 height 778
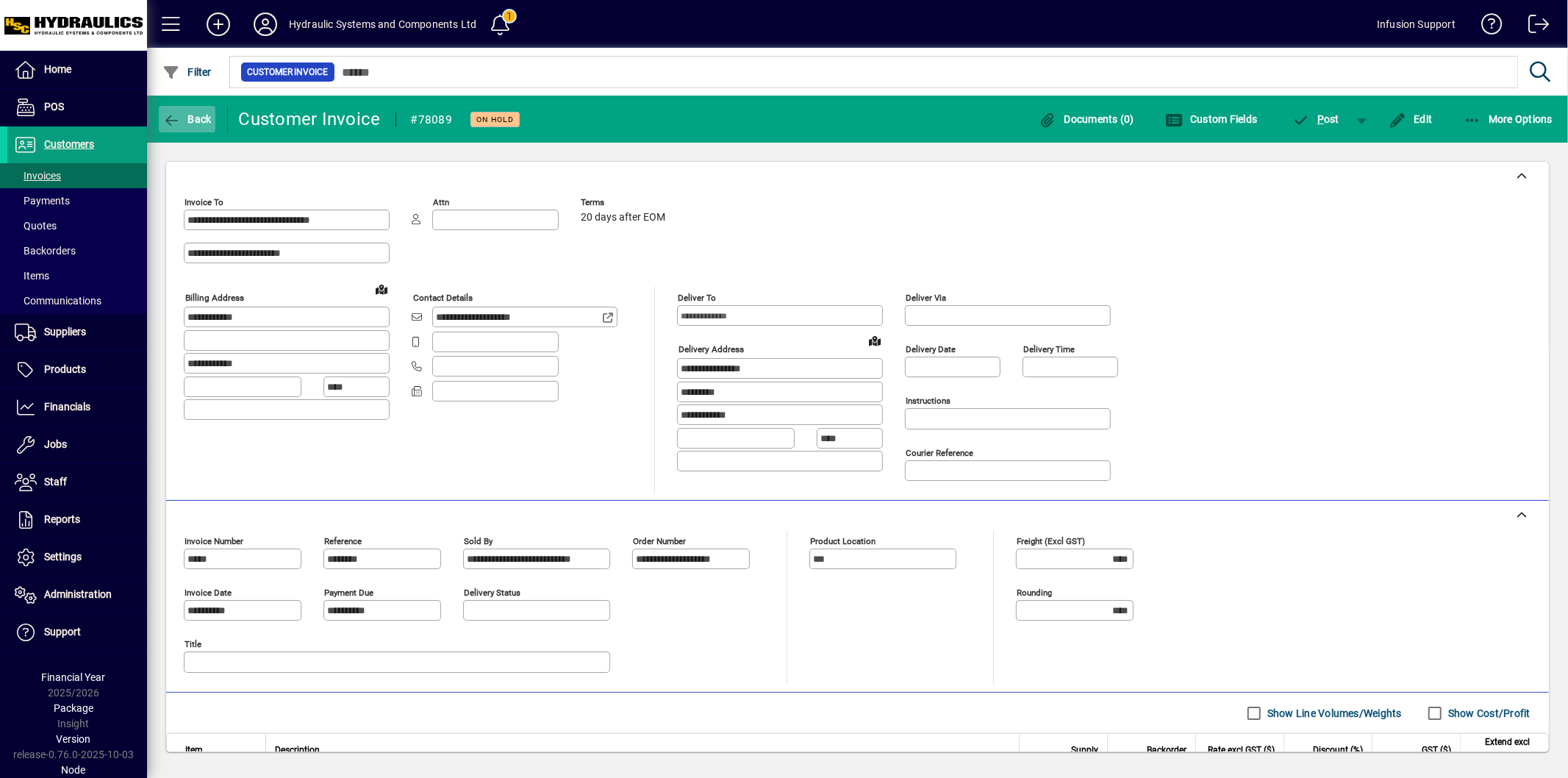
click at [174, 116] on icon "button" at bounding box center [172, 120] width 19 height 14
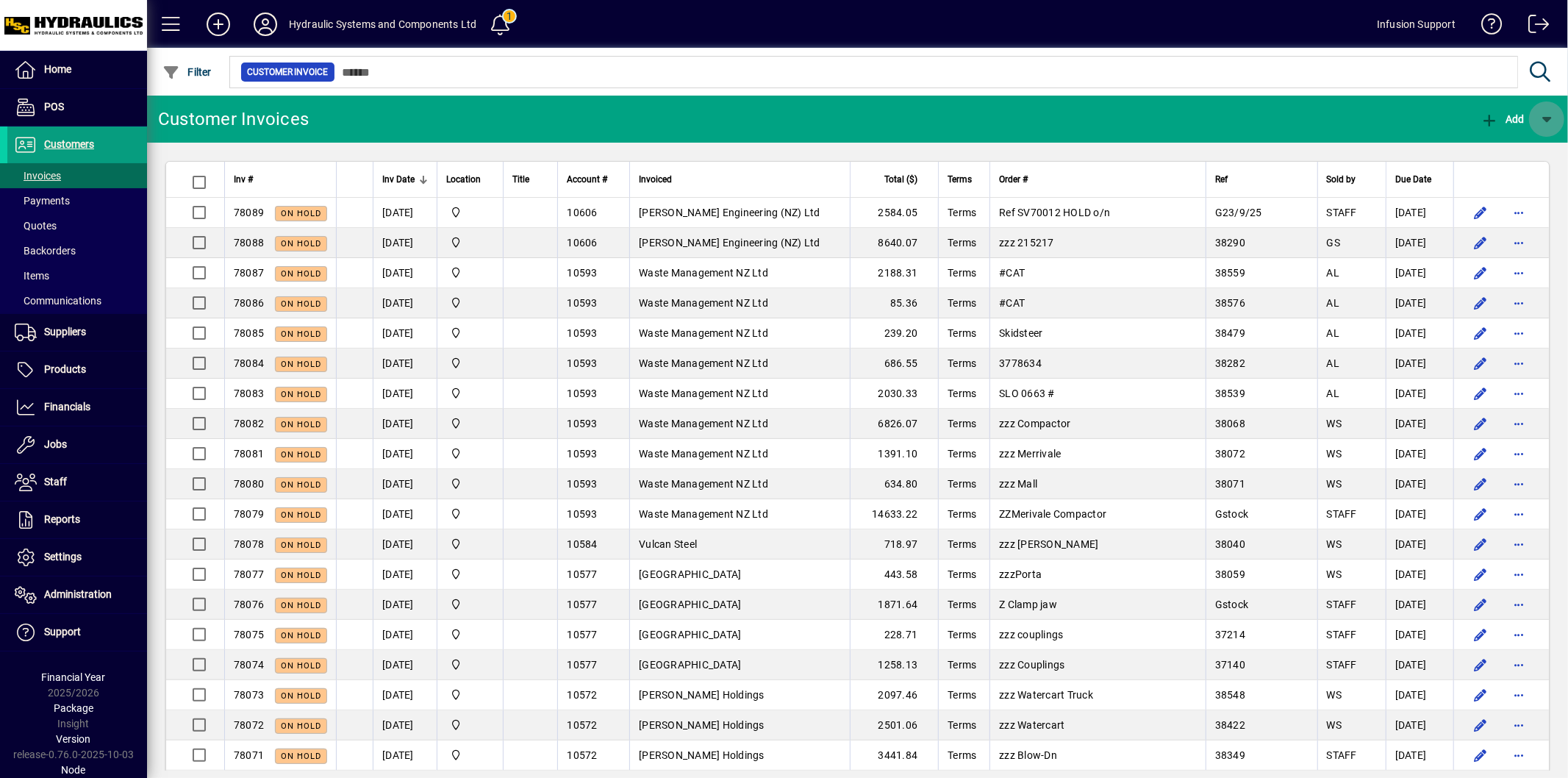
click at [1541, 121] on span "button" at bounding box center [1547, 119] width 35 height 35
click at [1116, 129] on div at bounding box center [784, 389] width 1568 height 778
click at [85, 594] on span "Administration" at bounding box center [78, 594] width 68 height 12
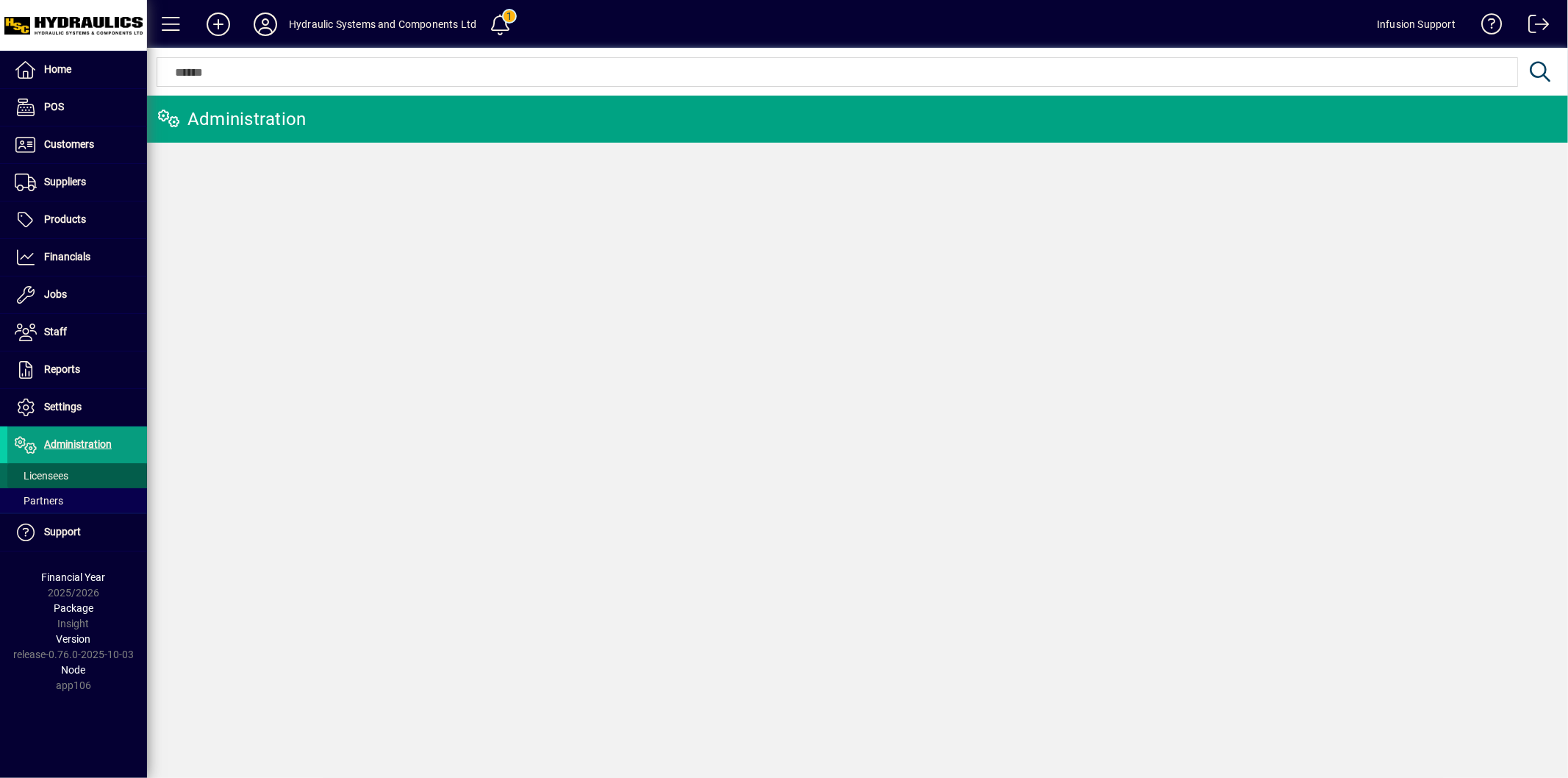
click at [45, 476] on span "Licensees" at bounding box center [41, 476] width 54 height 12
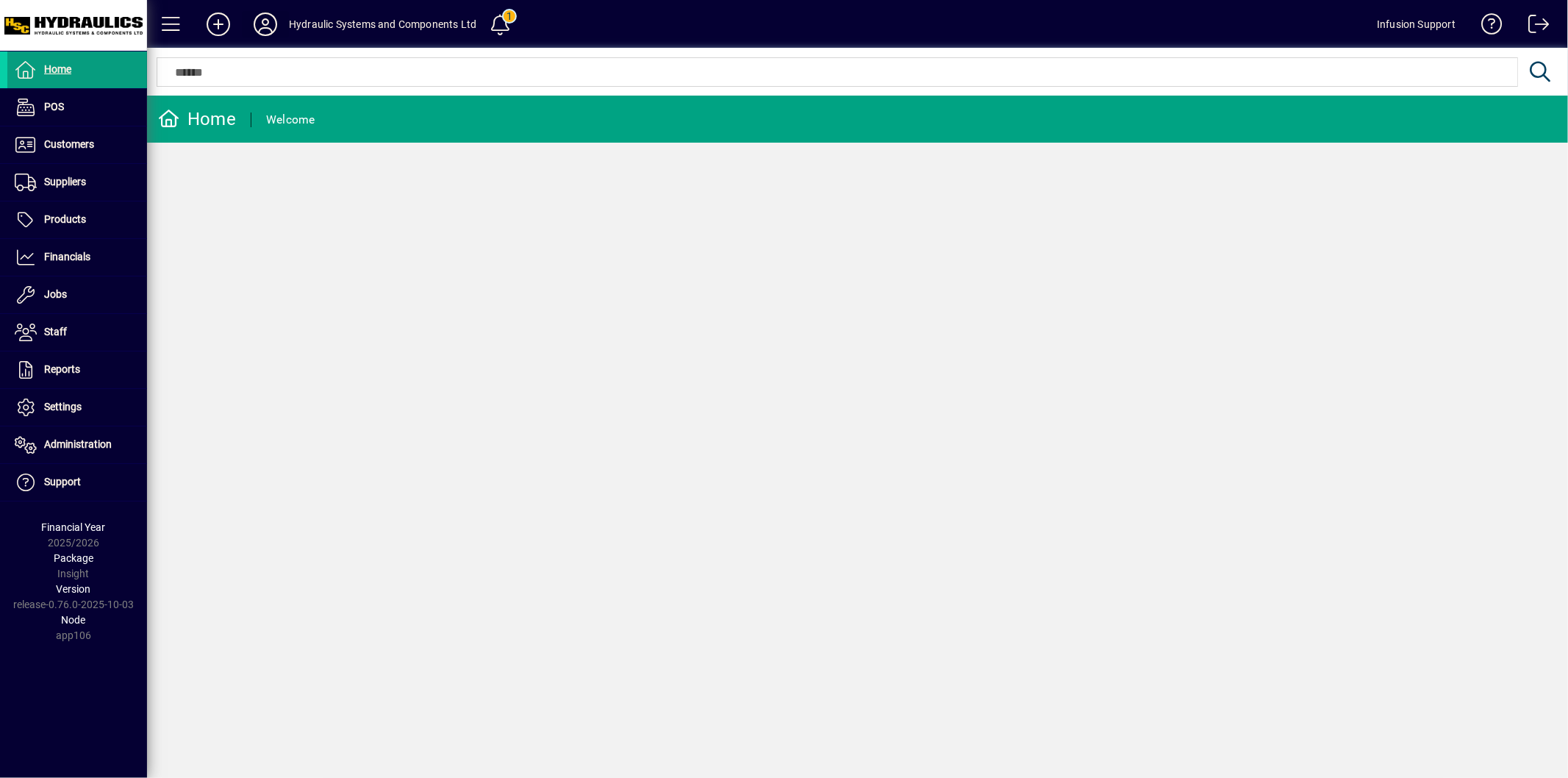
click at [262, 25] on icon at bounding box center [265, 24] width 30 height 24
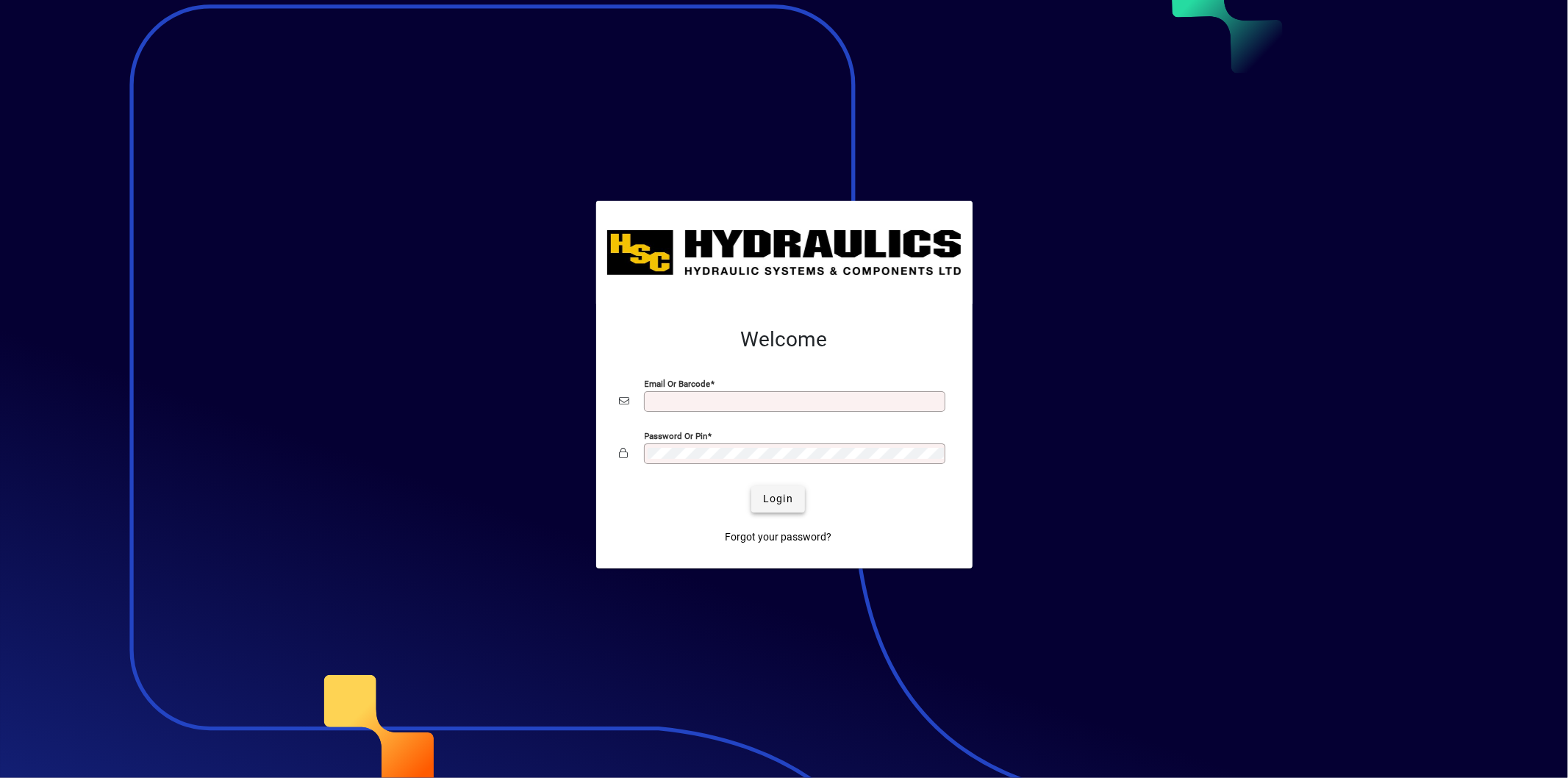
type input "**********"
click at [777, 494] on span "Login" at bounding box center [778, 499] width 30 height 15
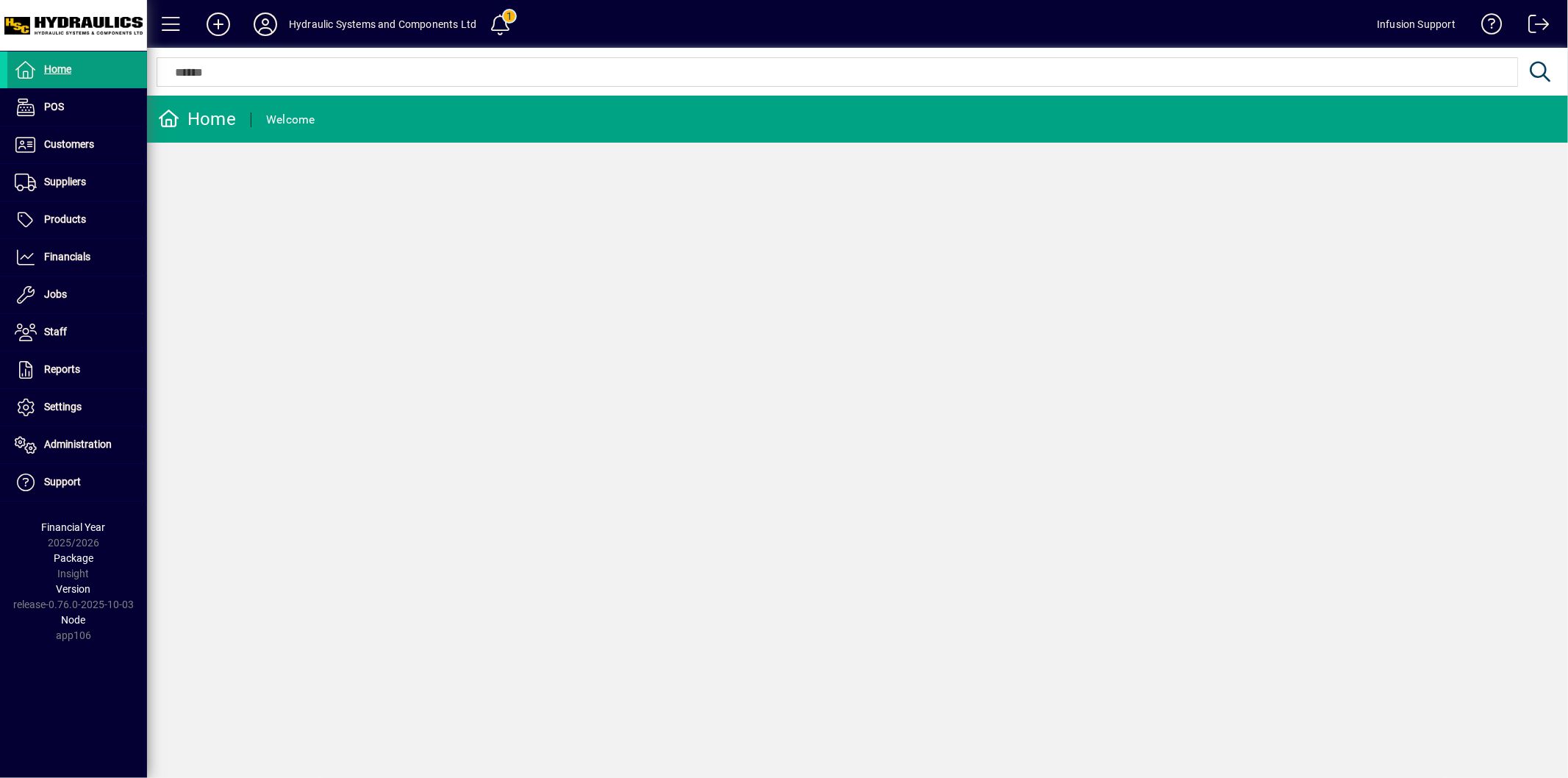
click at [268, 24] on icon at bounding box center [265, 24] width 30 height 24
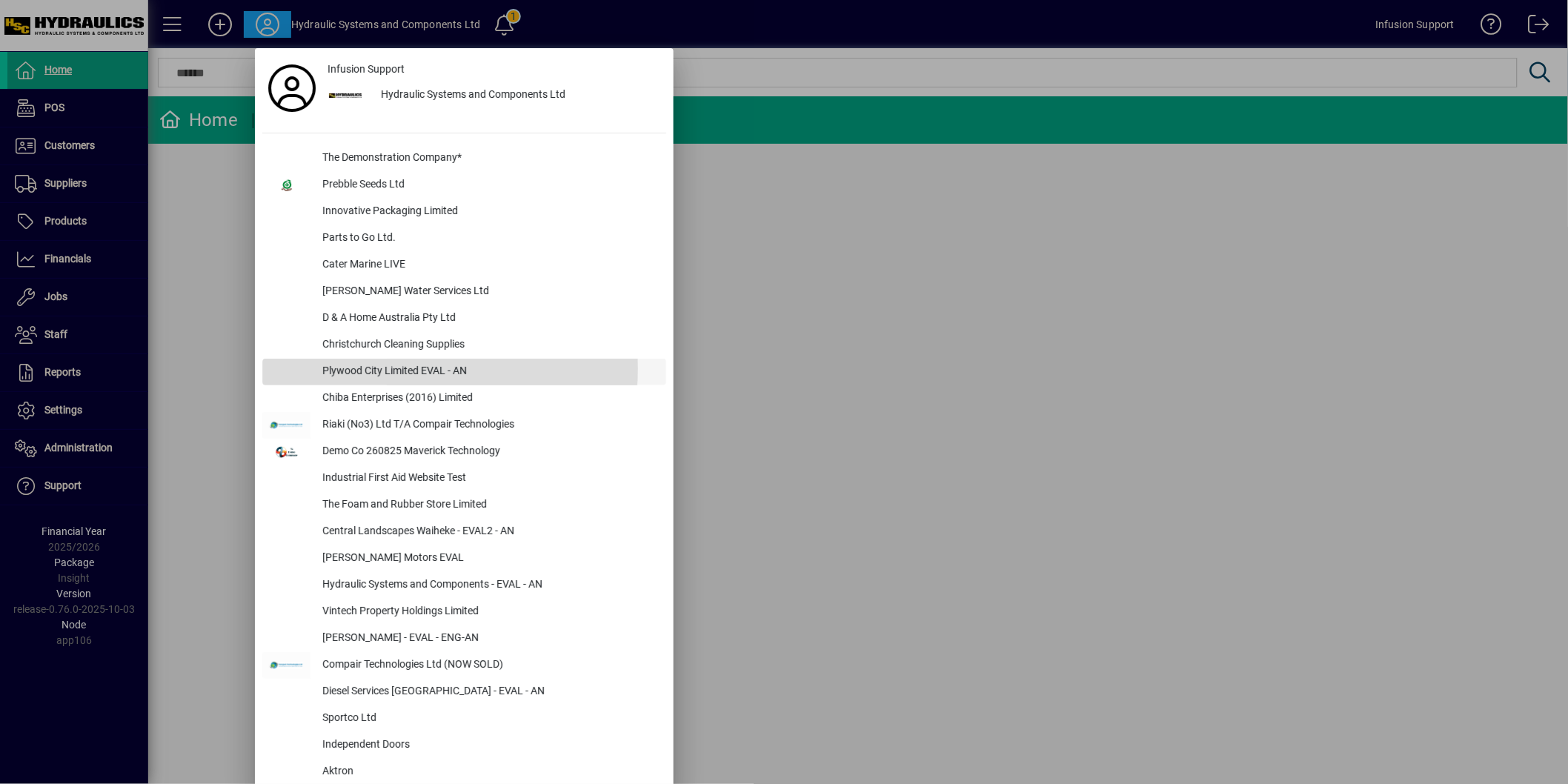
click at [418, 368] on div "Plywood City Limited EVAL - AN" at bounding box center [488, 372] width 356 height 26
